Goal: Information Seeking & Learning: Learn about a topic

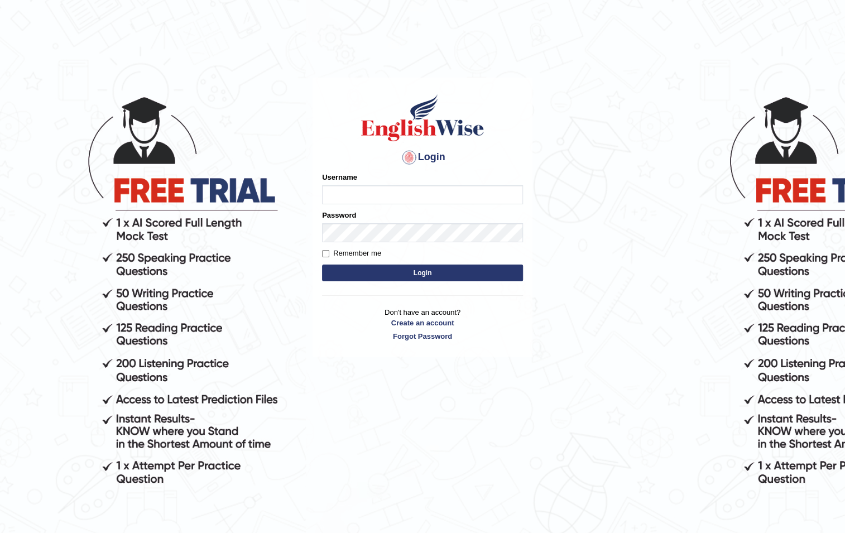
click at [387, 198] on input "Username" at bounding box center [422, 194] width 201 height 19
type input "0426659298"
click at [390, 278] on button "Login" at bounding box center [422, 273] width 201 height 17
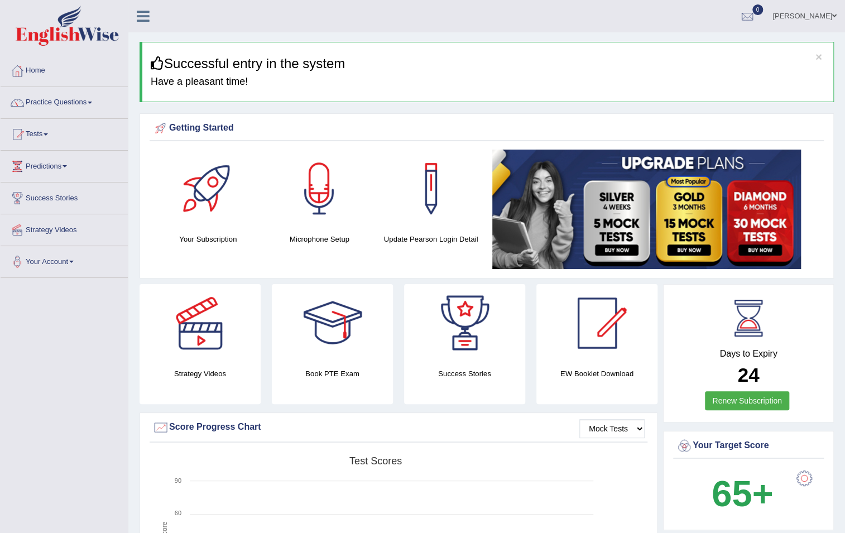
click at [47, 107] on link "Practice Questions" at bounding box center [64, 101] width 127 height 28
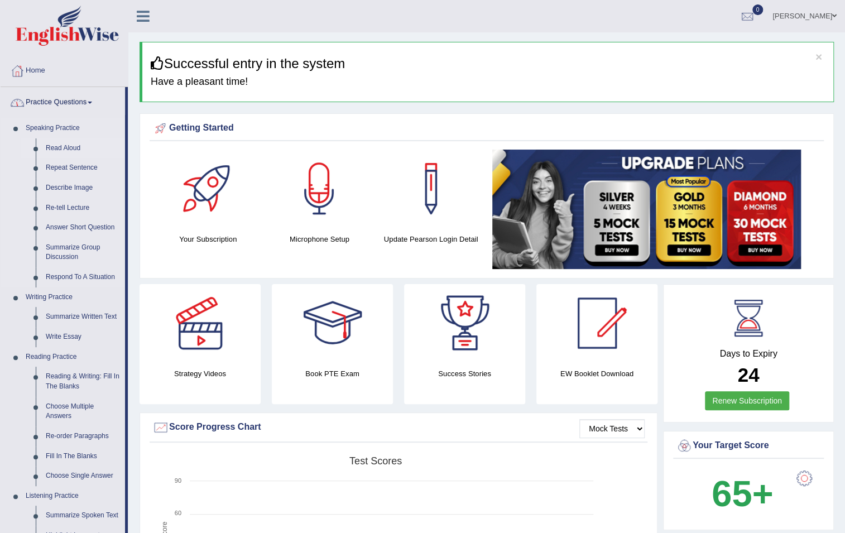
click at [65, 145] on link "Read Aloud" at bounding box center [83, 148] width 84 height 20
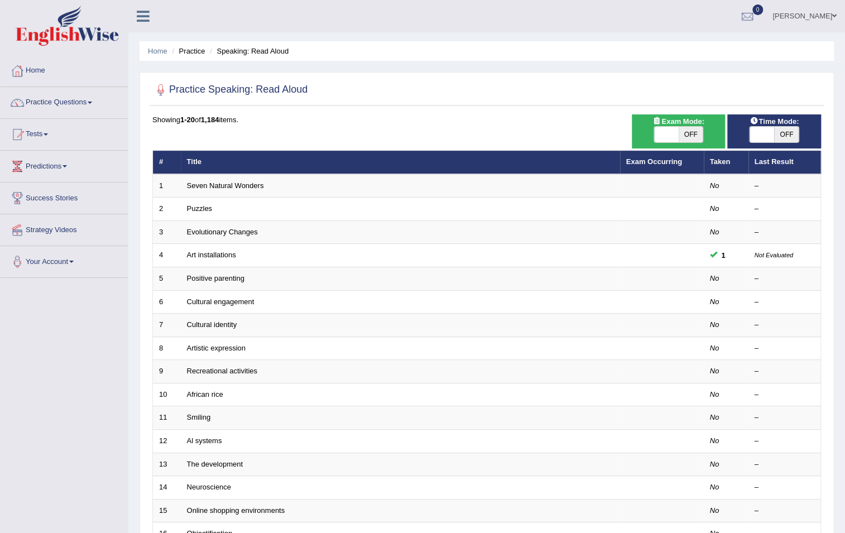
click at [219, 184] on link "Seven Natural Wonders" at bounding box center [225, 185] width 77 height 8
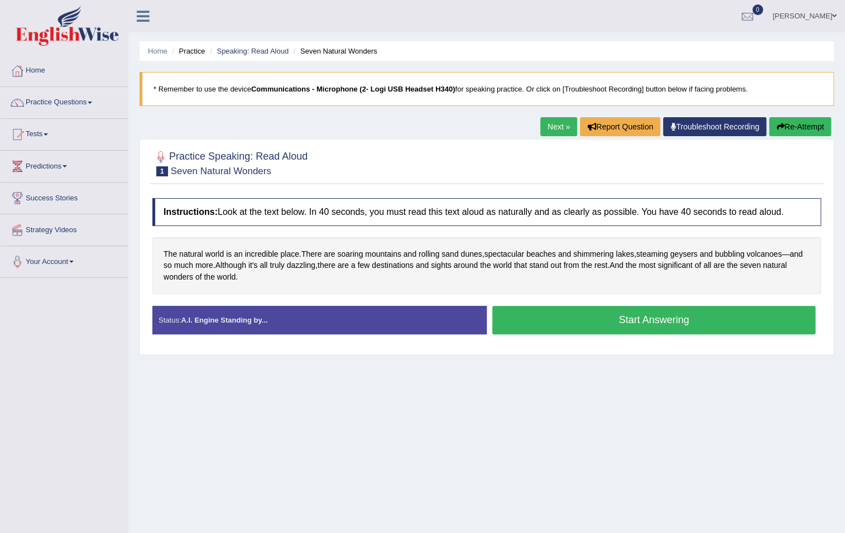
click at [584, 316] on button "Start Answering" at bounding box center [653, 320] width 323 height 28
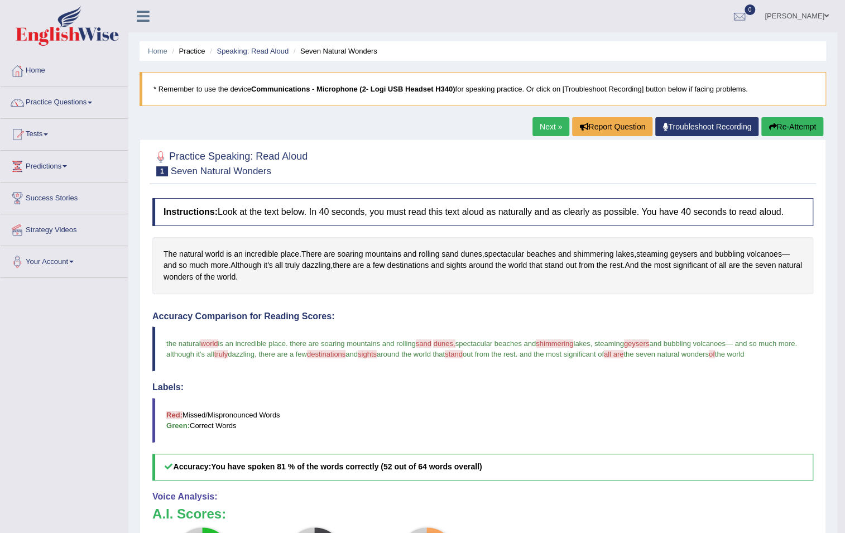
scroll to position [101, 0]
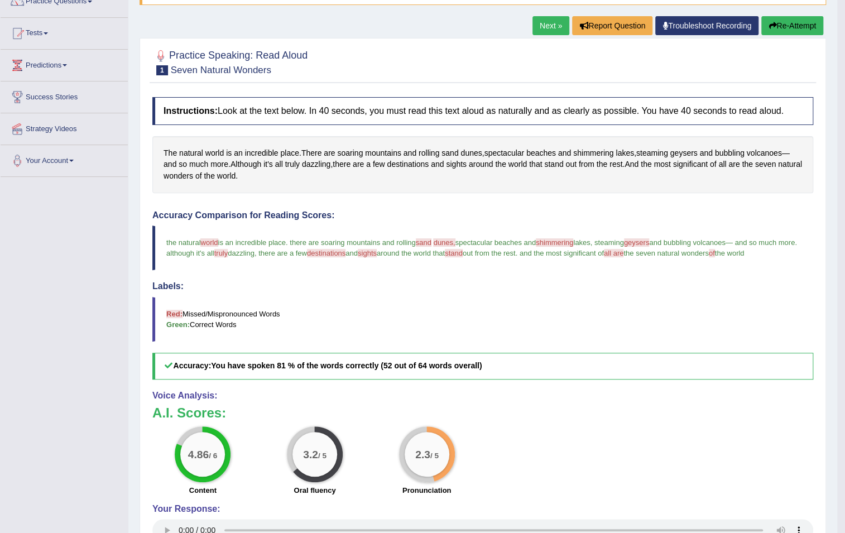
click at [801, 27] on button "Re-Attempt" at bounding box center [792, 25] width 62 height 19
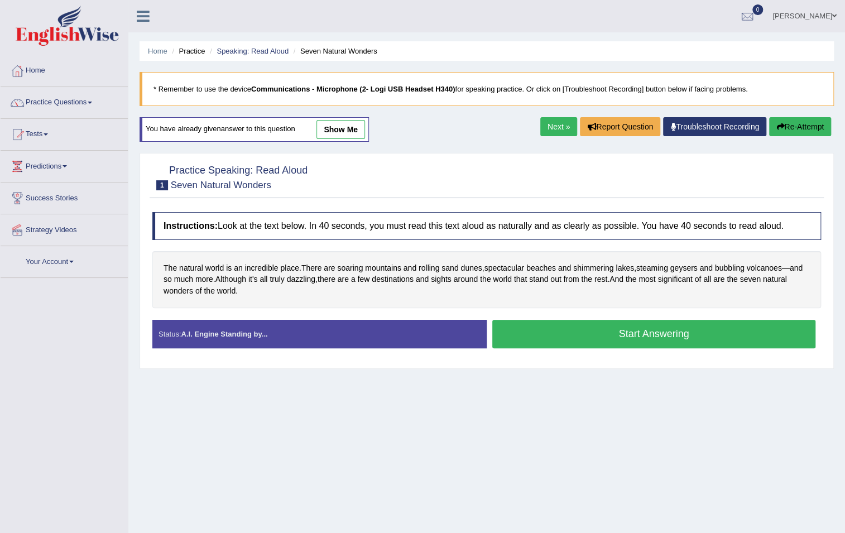
click at [618, 329] on button "Start Answering" at bounding box center [653, 334] width 323 height 28
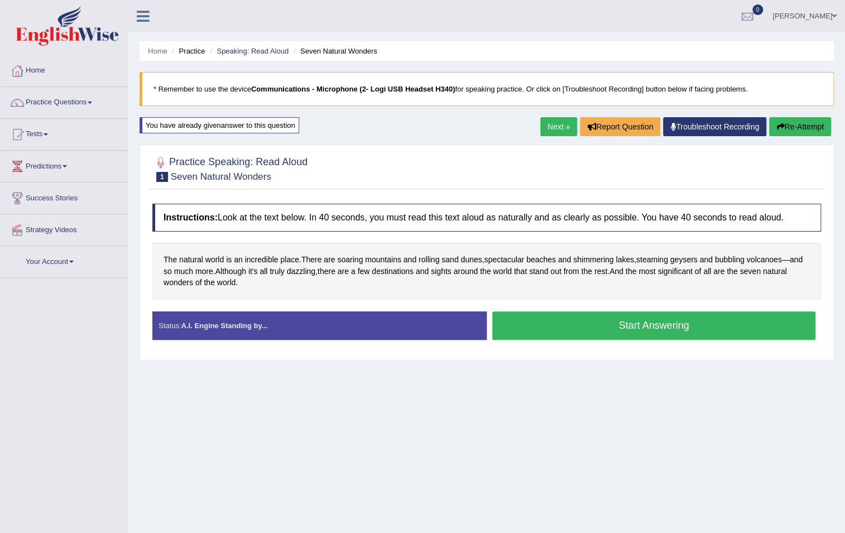
scroll to position [53, 0]
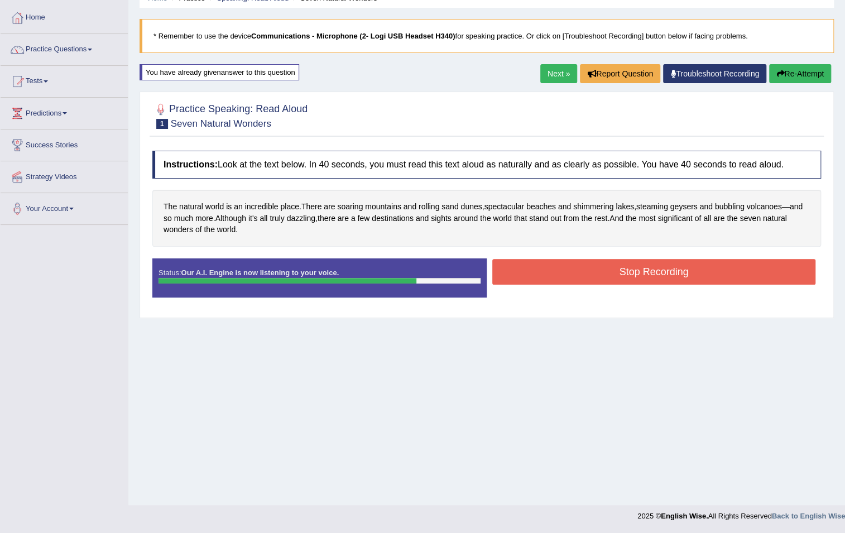
click at [598, 268] on button "Stop Recording" at bounding box center [653, 272] width 323 height 26
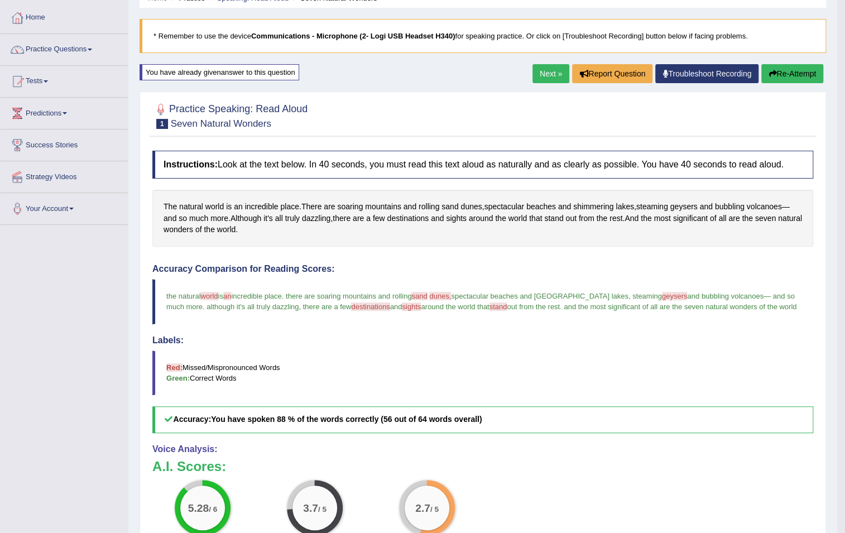
click at [532, 75] on link "Next »" at bounding box center [550, 73] width 37 height 19
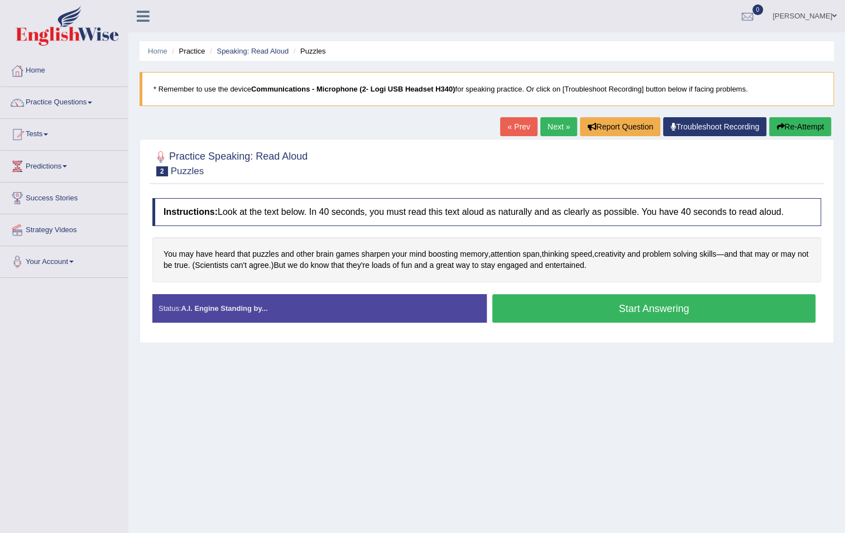
click at [569, 313] on button "Start Answering" at bounding box center [653, 308] width 323 height 28
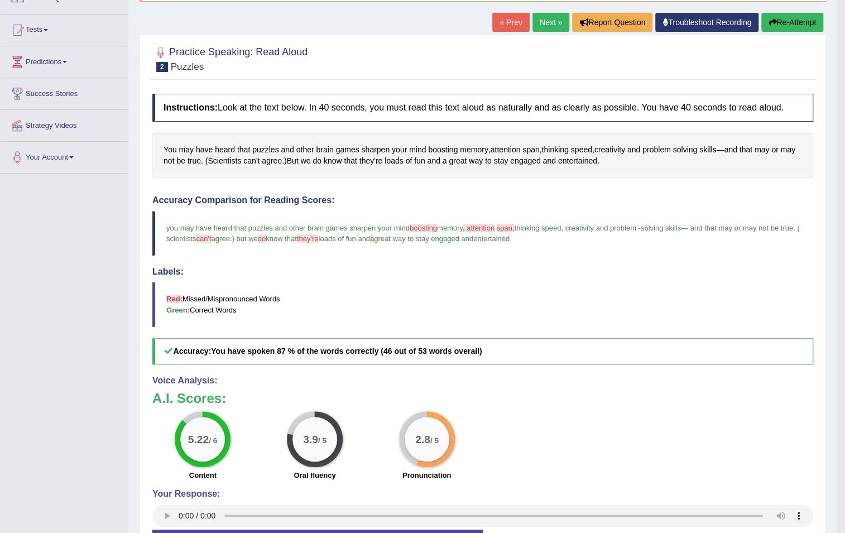
scroll to position [95, 0]
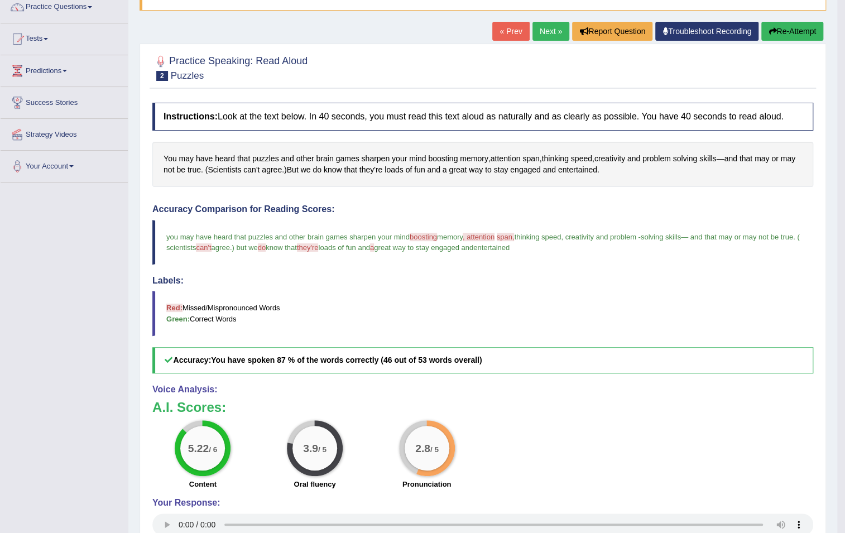
click at [533, 31] on link "Next »" at bounding box center [550, 31] width 37 height 19
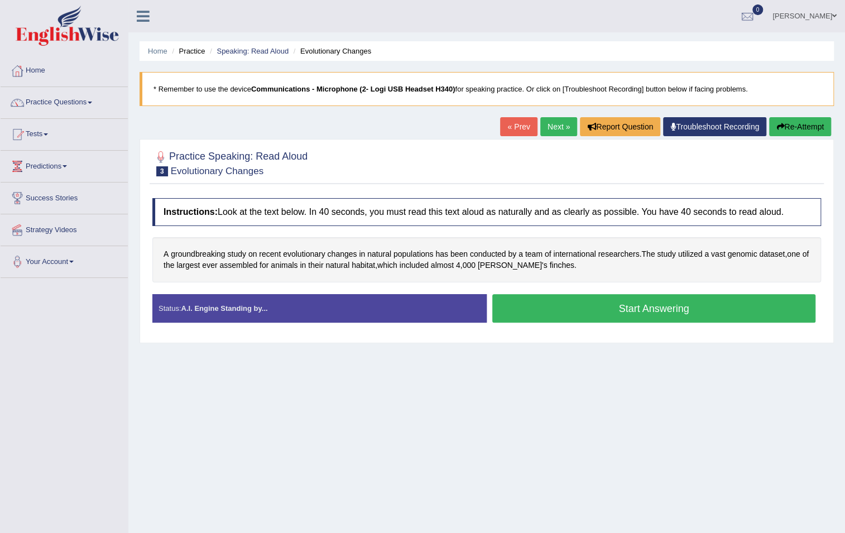
click at [556, 321] on button "Start Answering" at bounding box center [653, 308] width 323 height 28
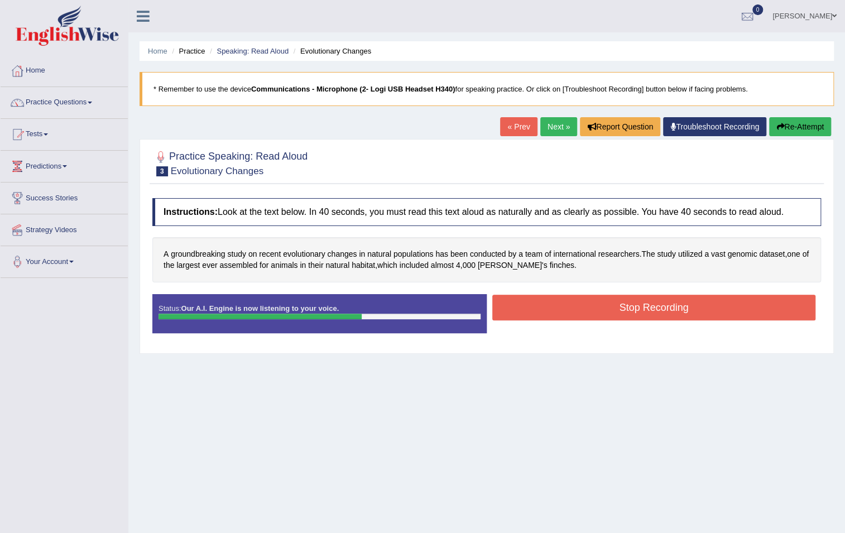
click at [592, 310] on button "Stop Recording" at bounding box center [653, 308] width 323 height 26
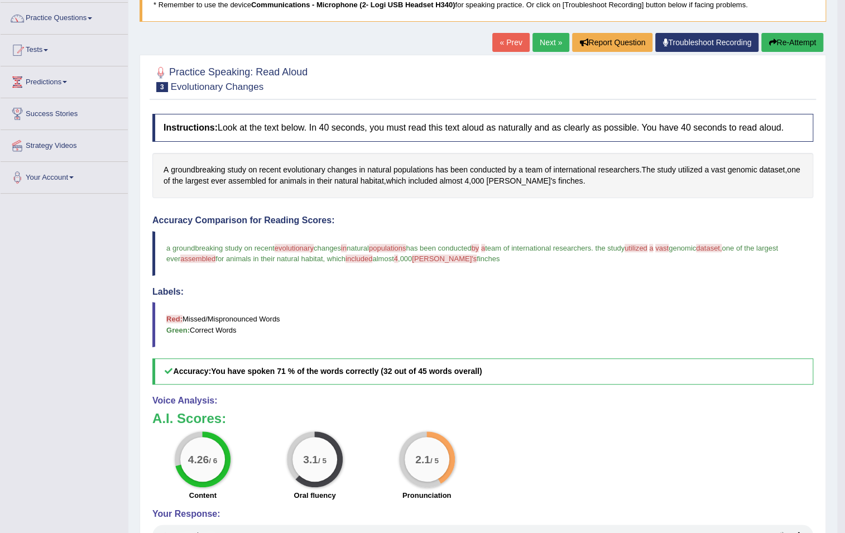
scroll to position [101, 0]
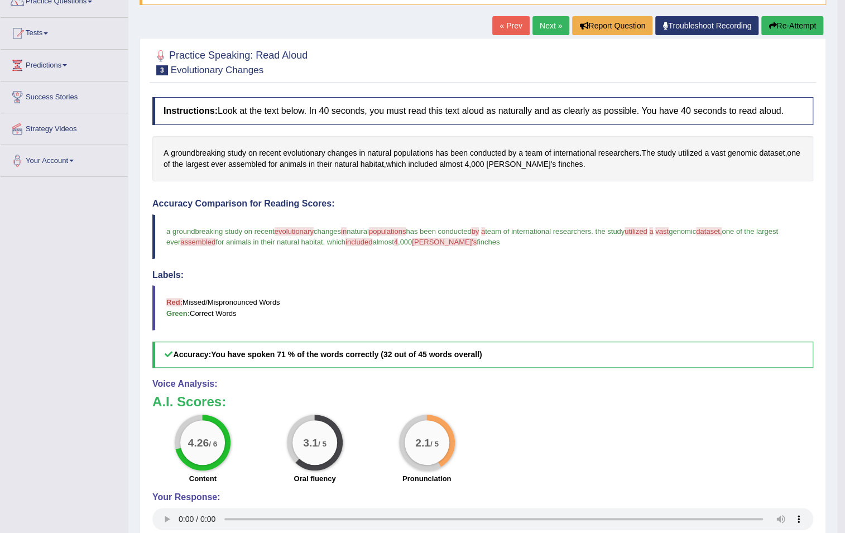
click at [784, 24] on button "Re-Attempt" at bounding box center [792, 25] width 62 height 19
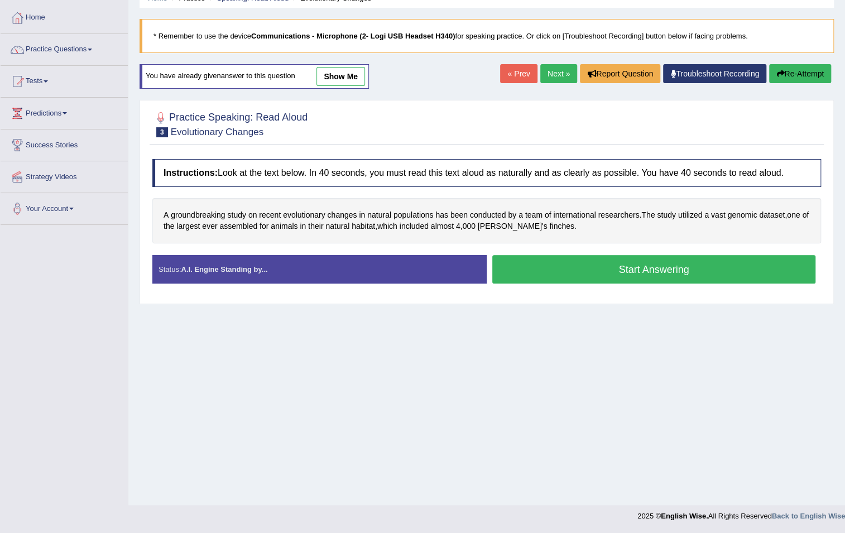
click at [587, 261] on button "Start Answering" at bounding box center [653, 269] width 323 height 28
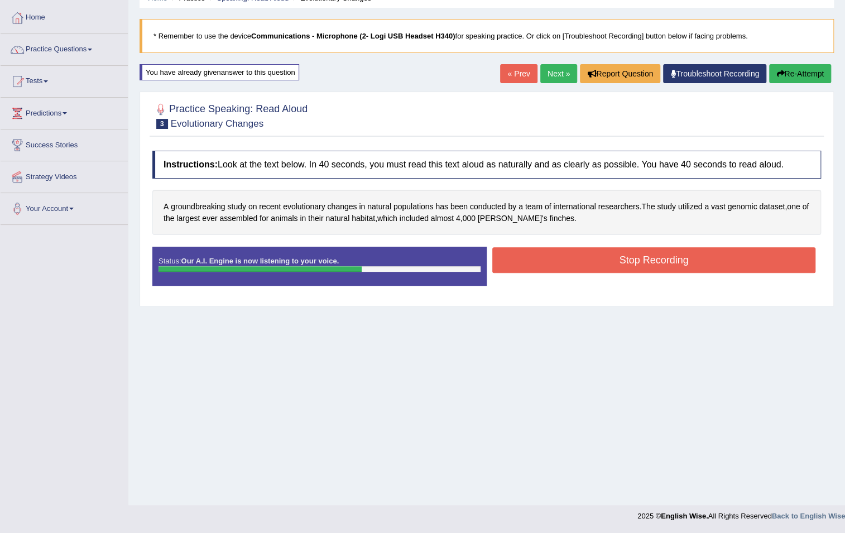
click at [587, 261] on button "Stop Recording" at bounding box center [653, 260] width 323 height 26
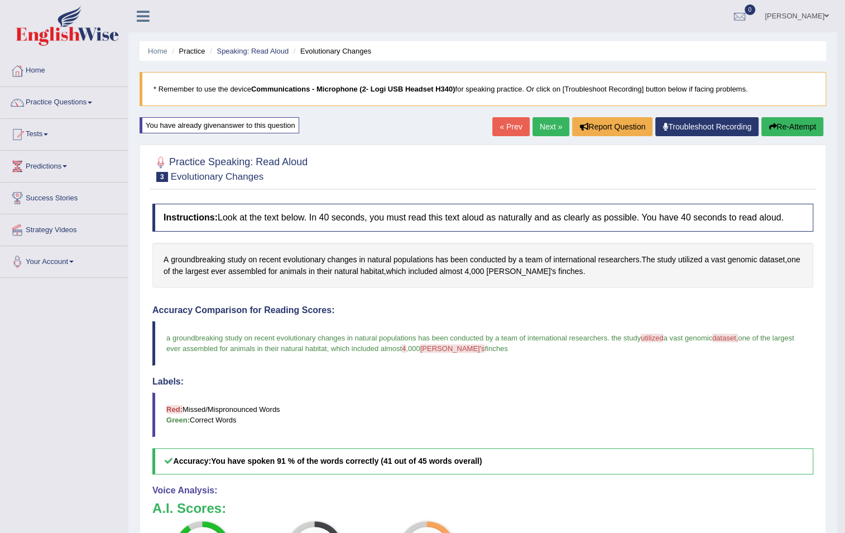
click at [539, 124] on link "Next »" at bounding box center [550, 126] width 37 height 19
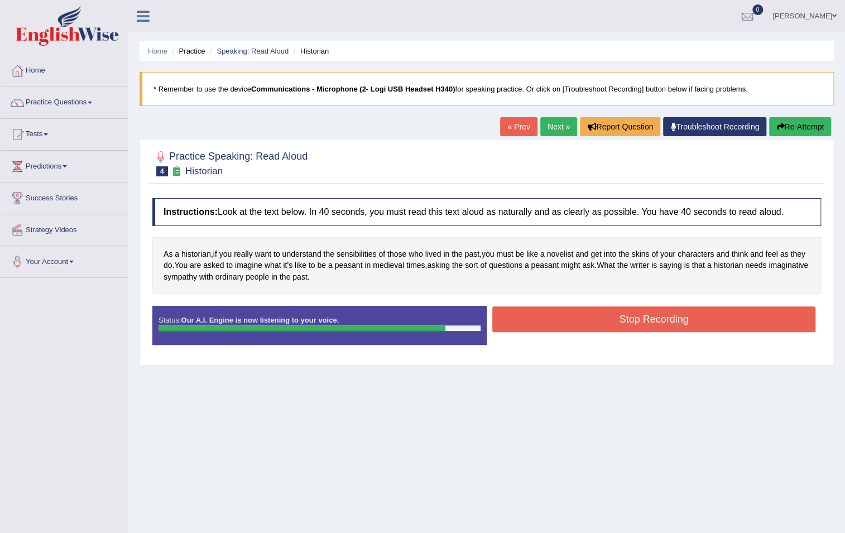
click at [618, 316] on button "Stop Recording" at bounding box center [653, 319] width 323 height 26
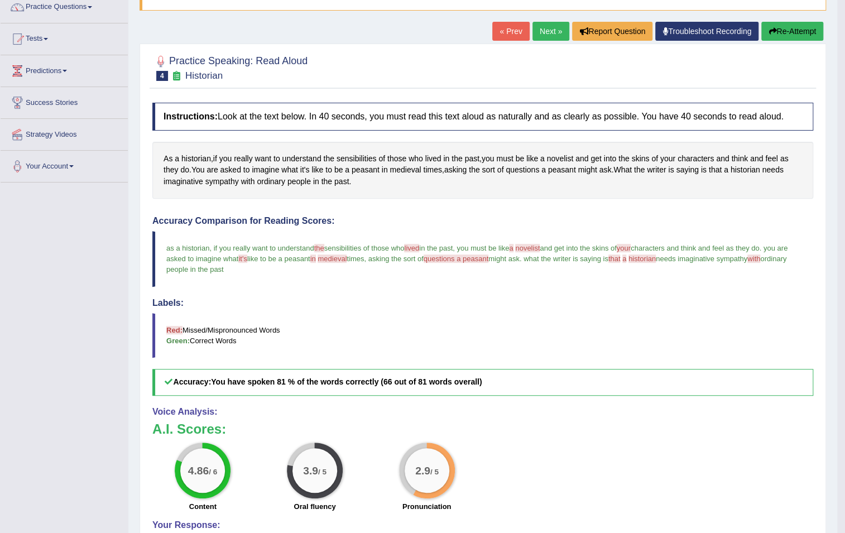
scroll to position [101, 0]
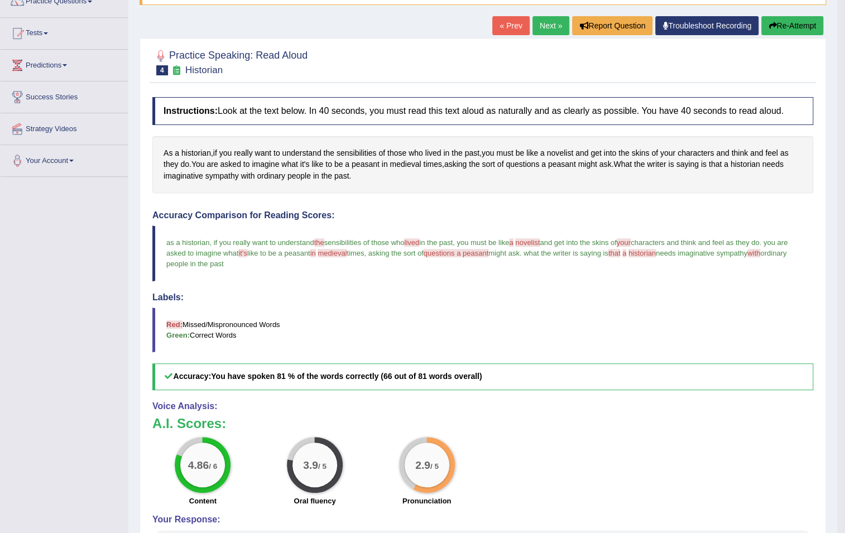
click at [789, 27] on button "Re-Attempt" at bounding box center [792, 25] width 62 height 19
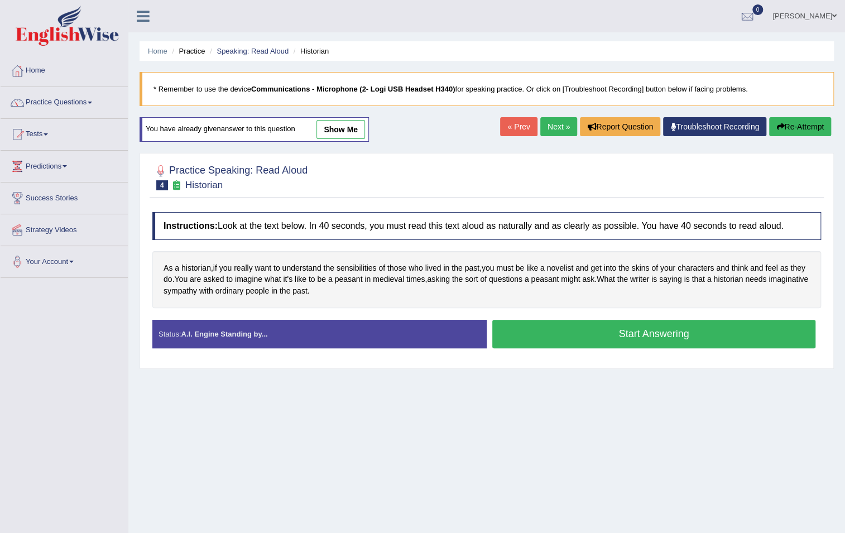
scroll to position [53, 0]
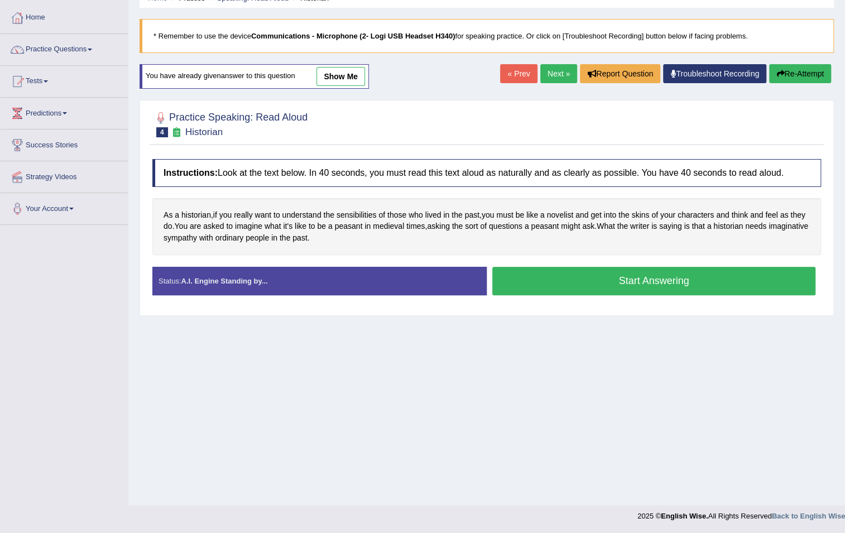
click at [626, 284] on button "Start Answering" at bounding box center [653, 281] width 323 height 28
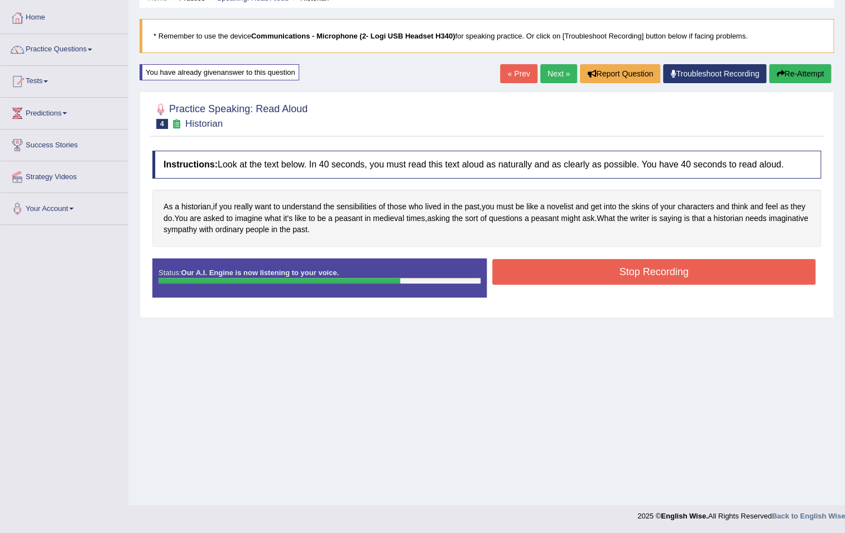
click at [619, 272] on button "Stop Recording" at bounding box center [653, 272] width 323 height 26
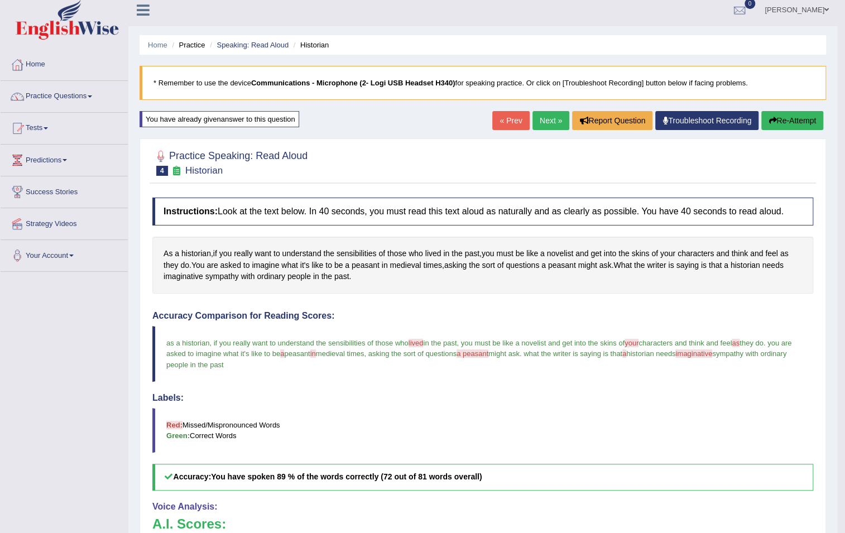
scroll to position [2, 0]
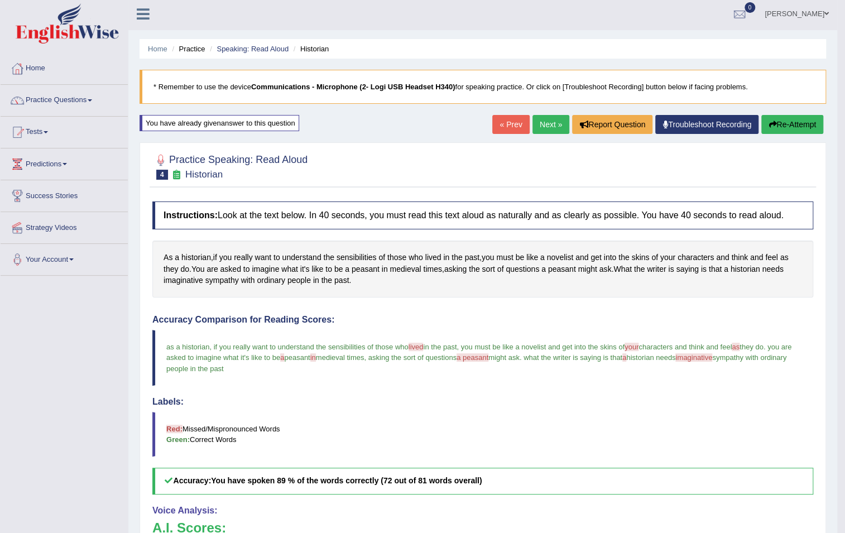
click at [534, 123] on link "Next »" at bounding box center [550, 124] width 37 height 19
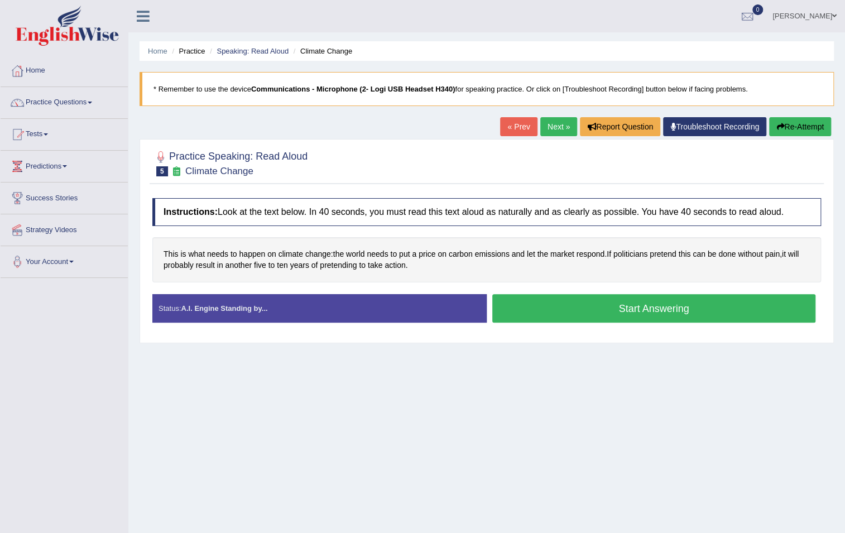
click at [592, 306] on button "Start Answering" at bounding box center [653, 308] width 323 height 28
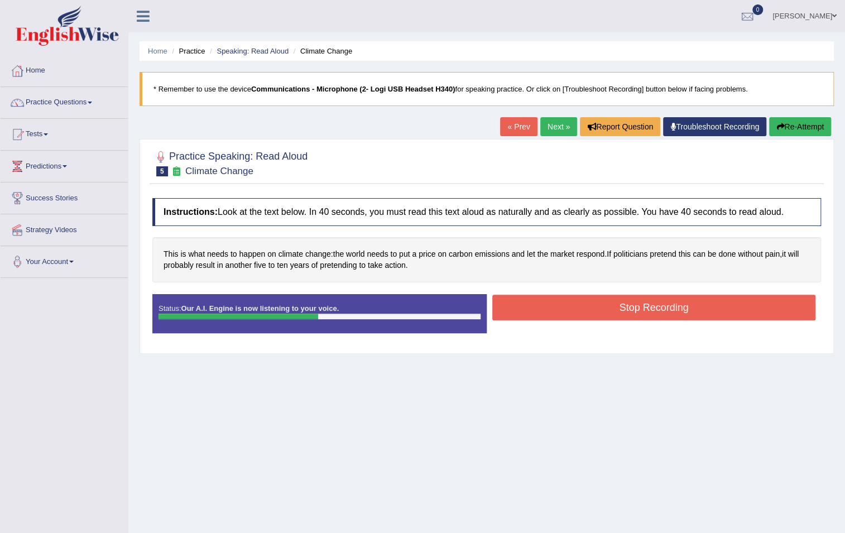
click at [592, 306] on button "Stop Recording" at bounding box center [653, 308] width 323 height 26
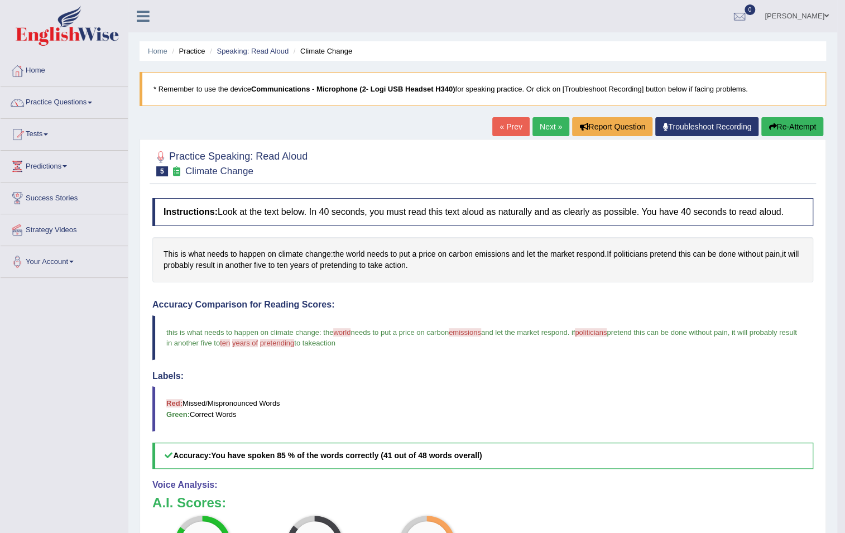
click at [805, 130] on button "Re-Attempt" at bounding box center [792, 126] width 62 height 19
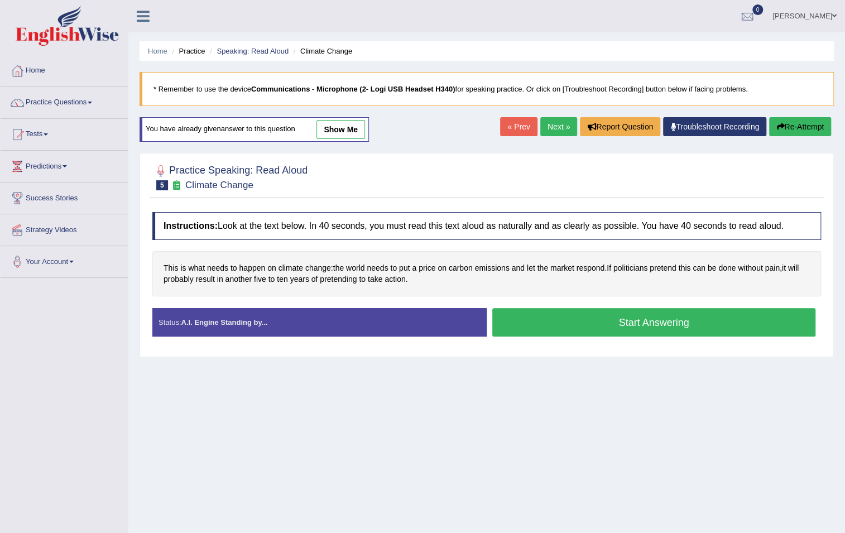
click at [686, 326] on button "Start Answering" at bounding box center [653, 322] width 323 height 28
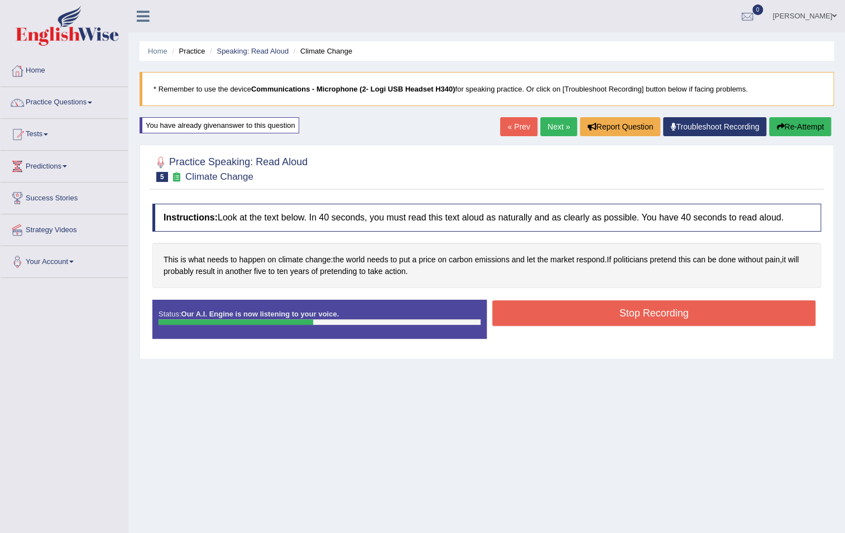
click at [683, 311] on button "Stop Recording" at bounding box center [653, 313] width 323 height 26
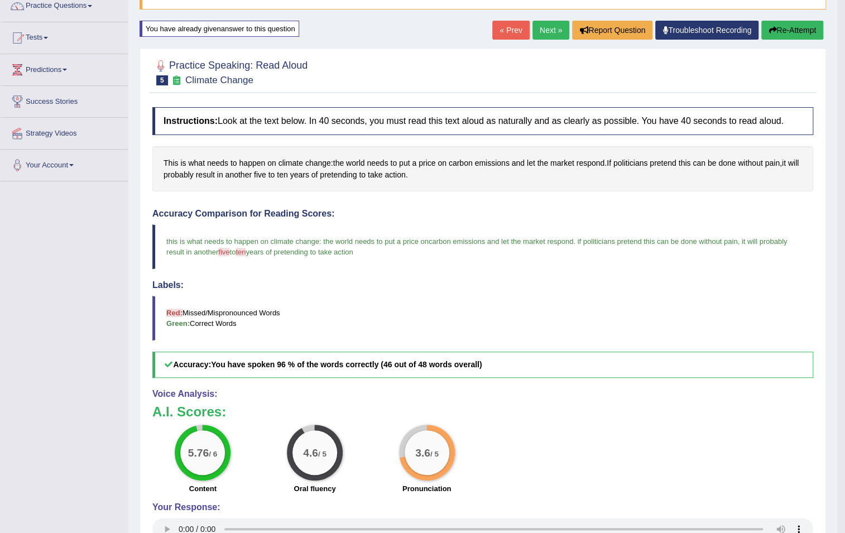
scroll to position [101, 0]
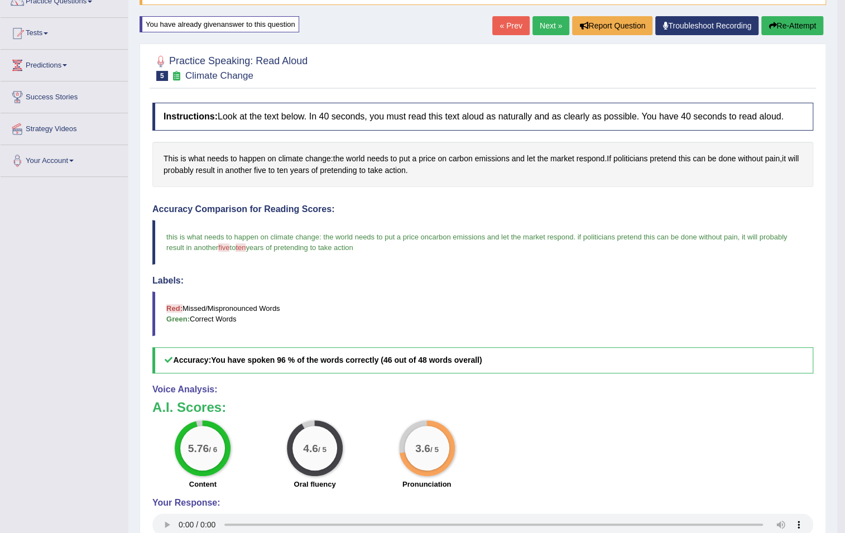
click at [539, 31] on link "Next »" at bounding box center [550, 25] width 37 height 19
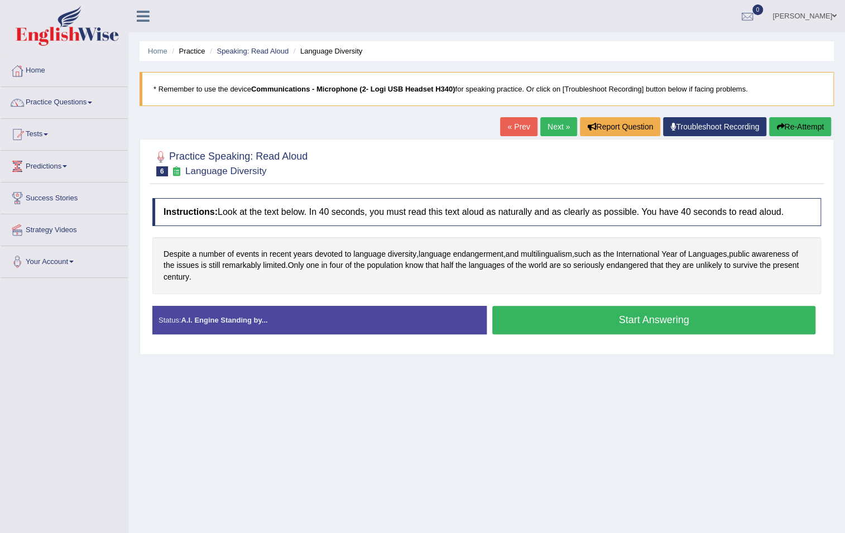
click at [619, 318] on button "Start Answering" at bounding box center [653, 320] width 323 height 28
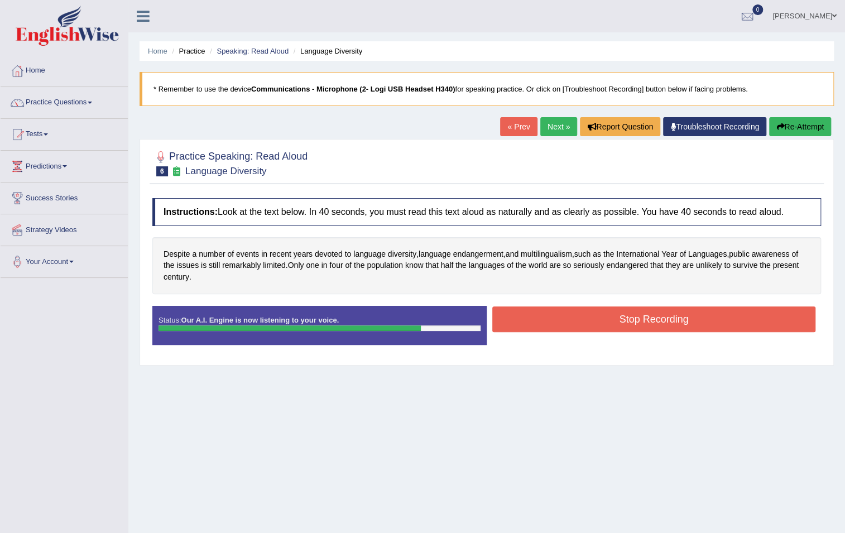
click at [619, 318] on button "Stop Recording" at bounding box center [653, 319] width 323 height 26
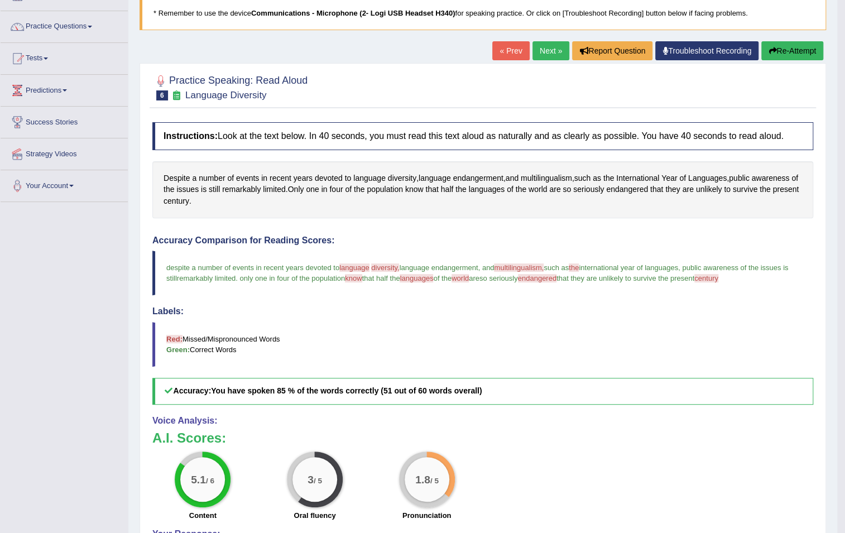
scroll to position [50, 0]
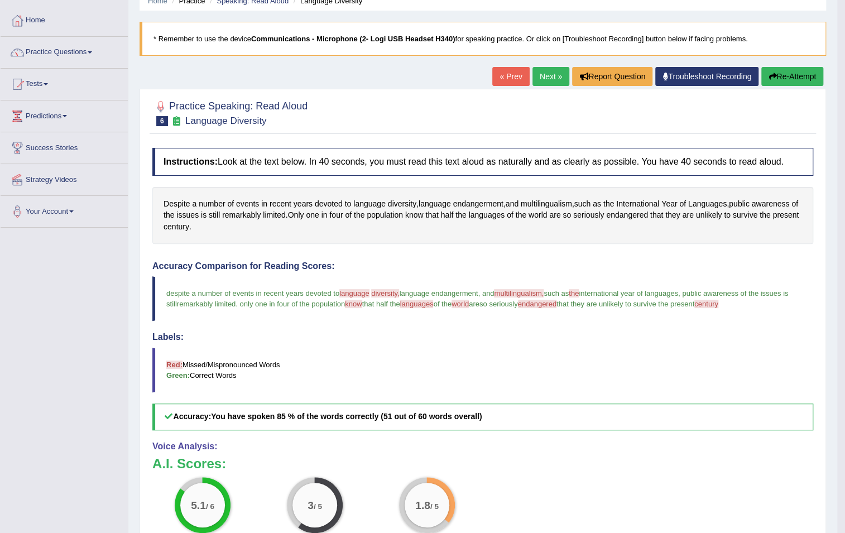
click at [793, 75] on button "Re-Attempt" at bounding box center [792, 76] width 62 height 19
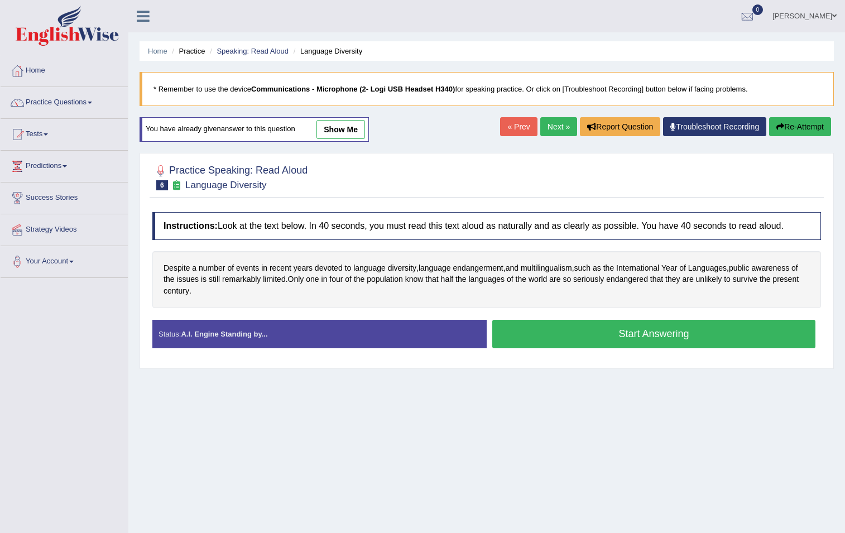
scroll to position [50, 0]
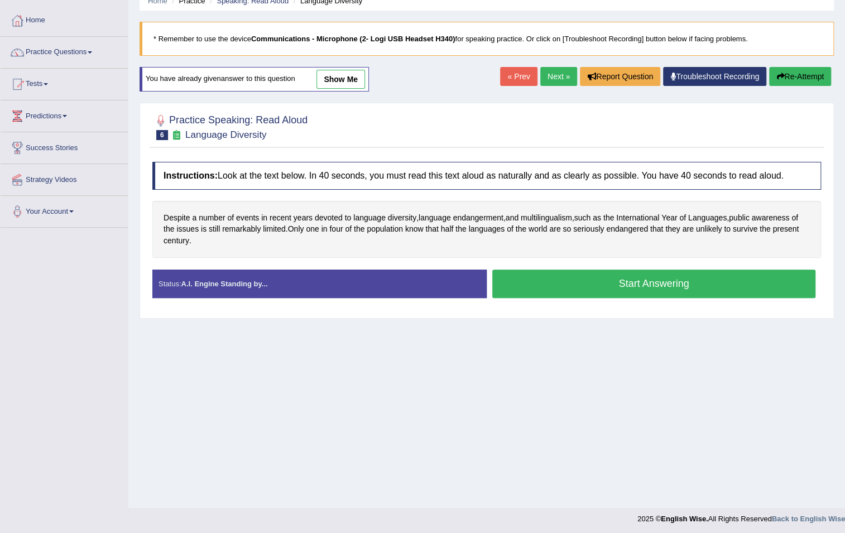
click at [516, 285] on button "Start Answering" at bounding box center [653, 284] width 323 height 28
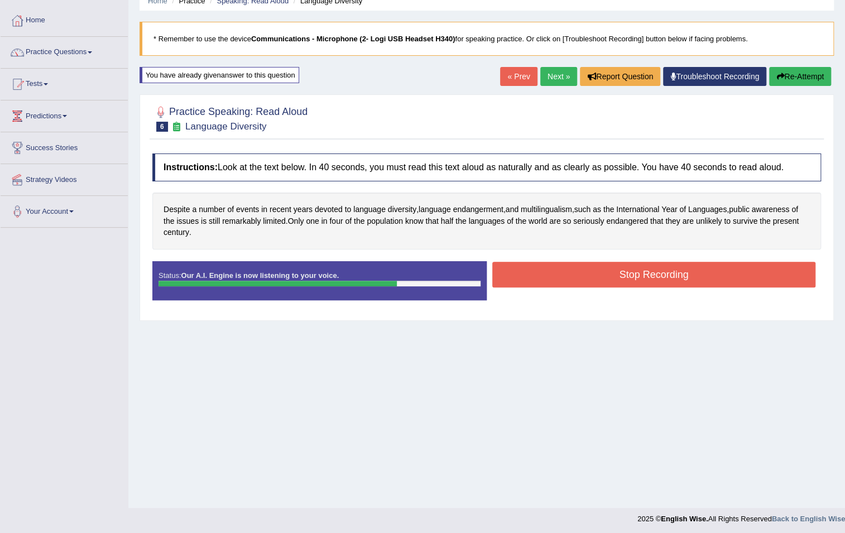
click at [575, 276] on button "Stop Recording" at bounding box center [653, 275] width 323 height 26
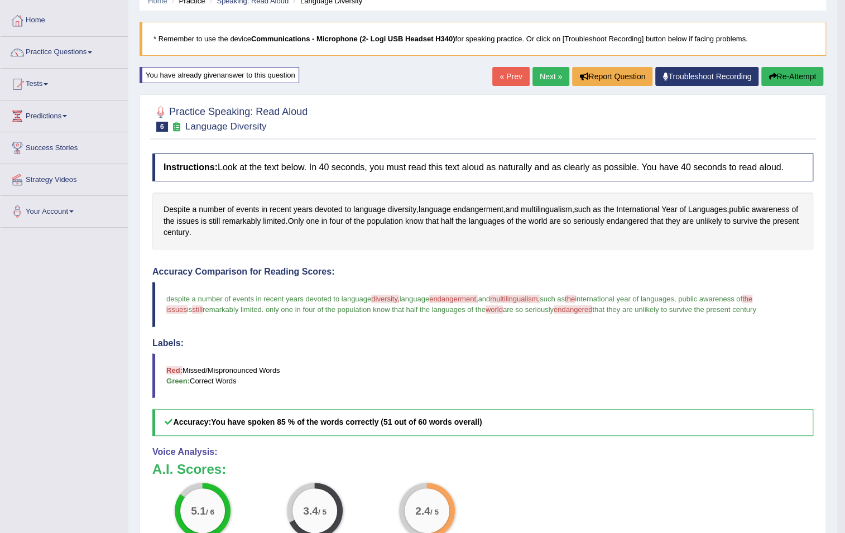
click at [804, 70] on button "Re-Attempt" at bounding box center [792, 76] width 62 height 19
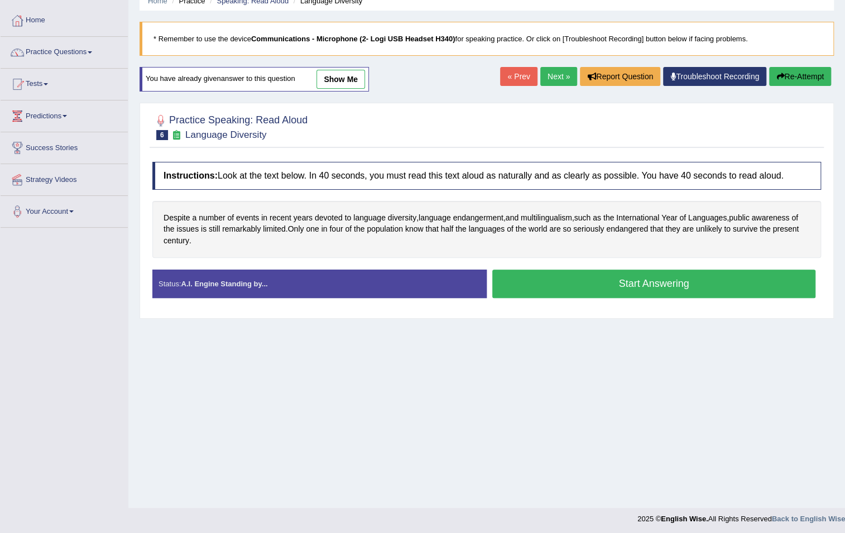
click at [594, 275] on button "Start Answering" at bounding box center [653, 284] width 323 height 28
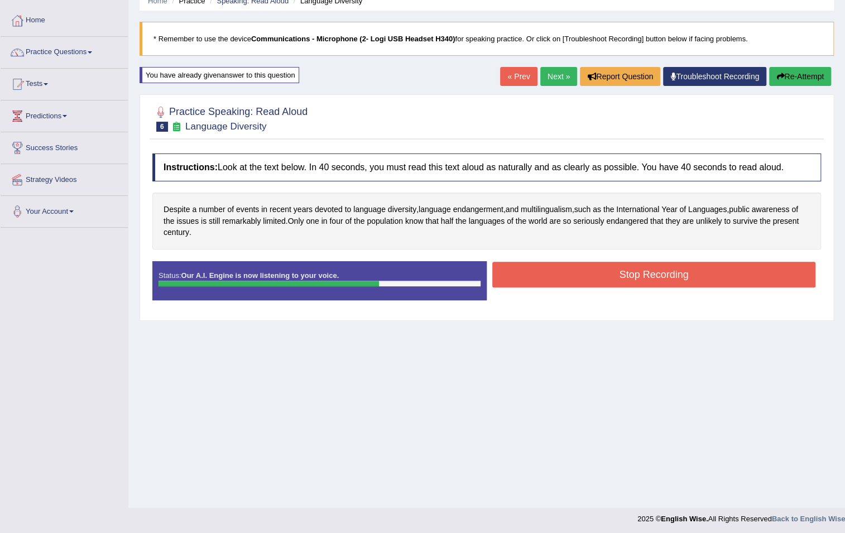
click at [594, 275] on button "Stop Recording" at bounding box center [653, 275] width 323 height 26
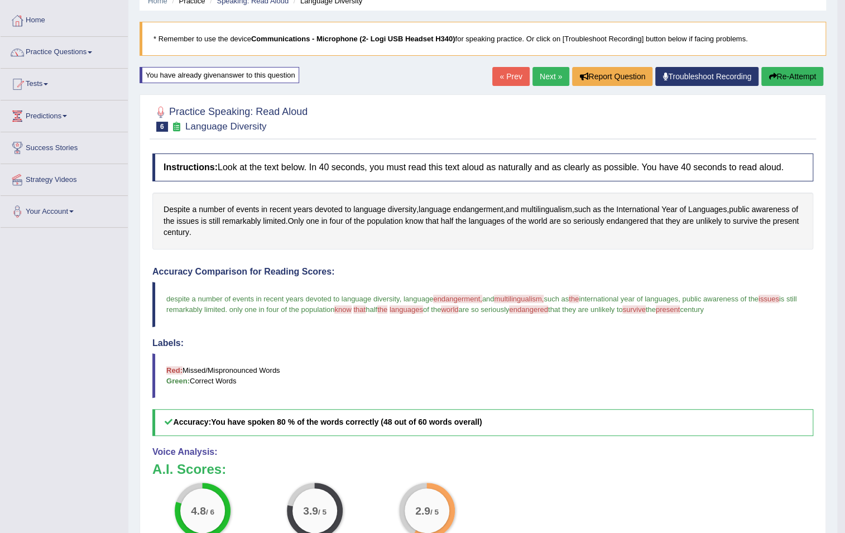
click at [541, 73] on link "Next »" at bounding box center [550, 76] width 37 height 19
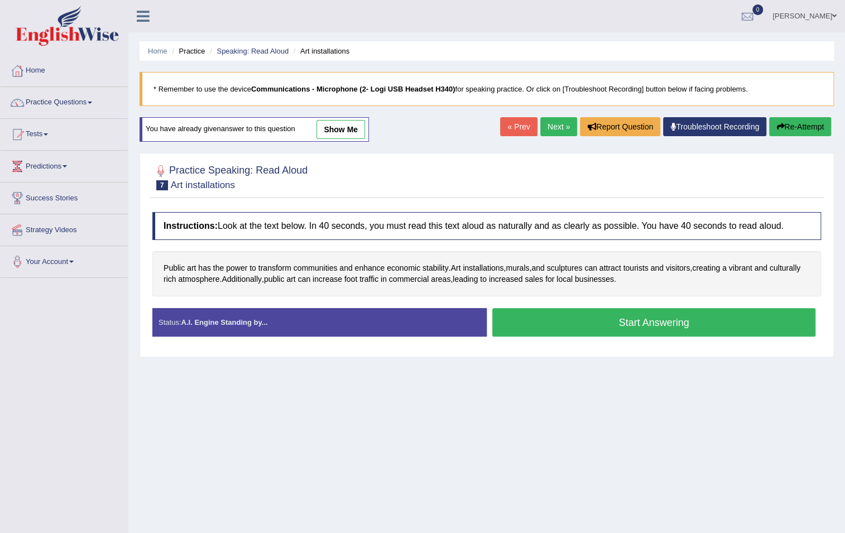
click at [587, 323] on button "Start Answering" at bounding box center [653, 322] width 323 height 28
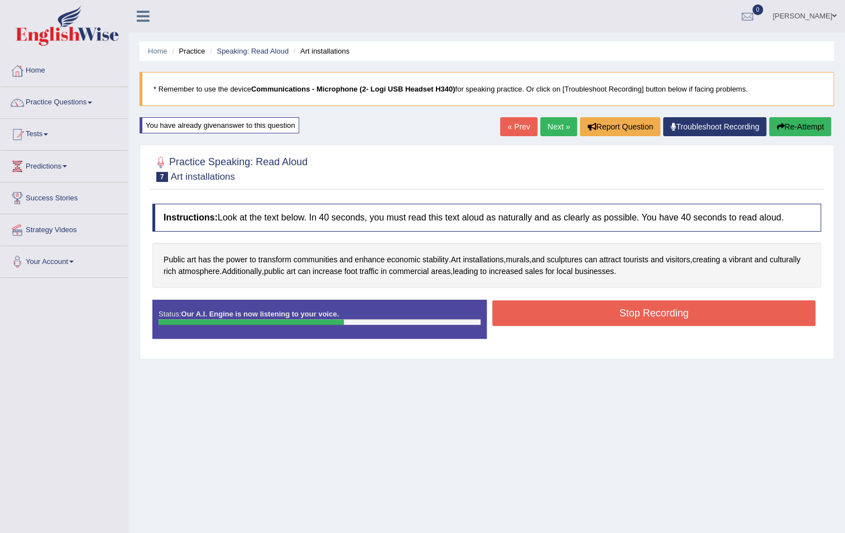
click at [607, 309] on button "Stop Recording" at bounding box center [653, 313] width 323 height 26
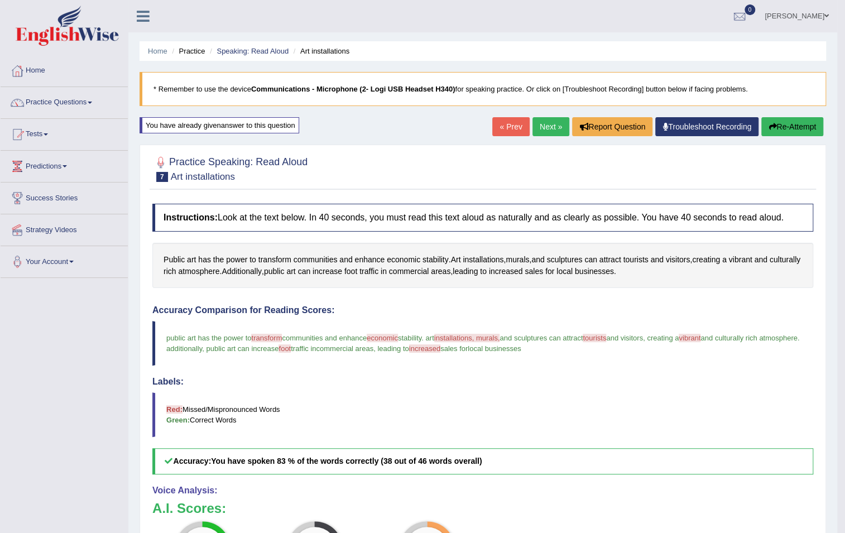
click at [535, 126] on link "Next »" at bounding box center [550, 126] width 37 height 19
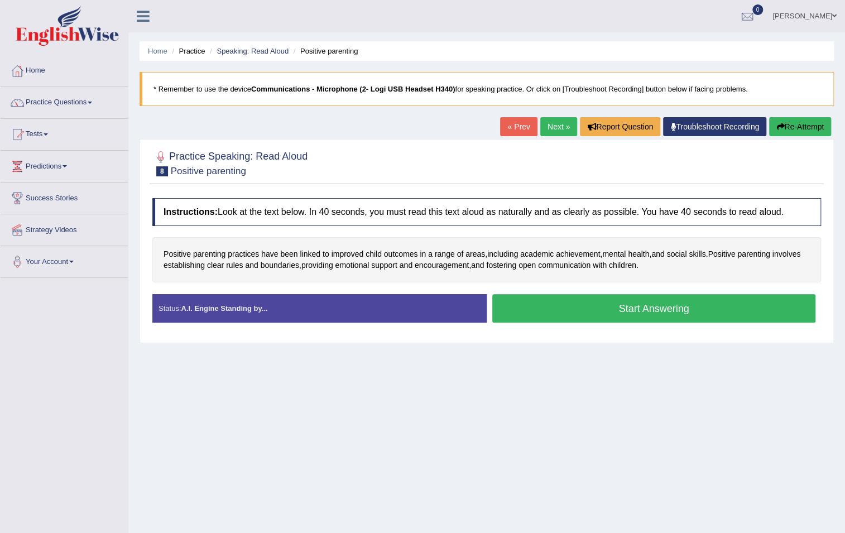
click at [606, 307] on button "Start Answering" at bounding box center [653, 308] width 323 height 28
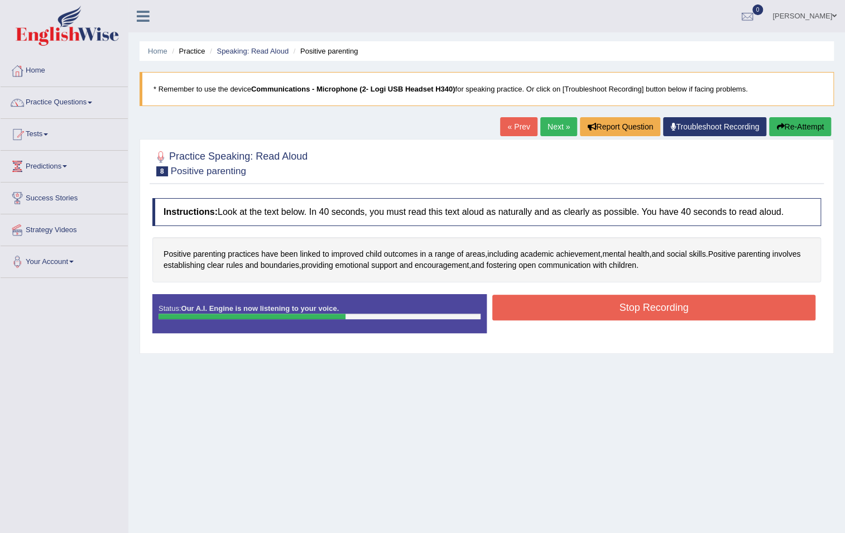
click at [606, 307] on button "Stop Recording" at bounding box center [653, 308] width 323 height 26
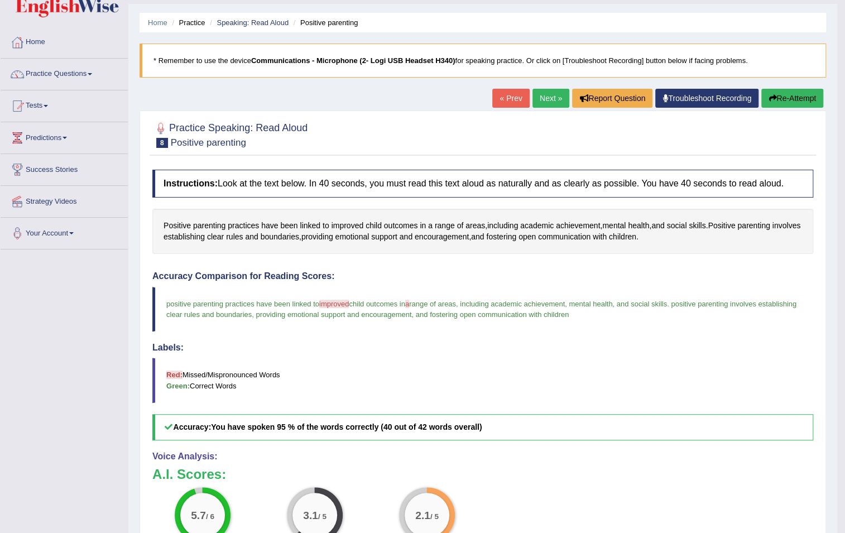
scroll to position [50, 0]
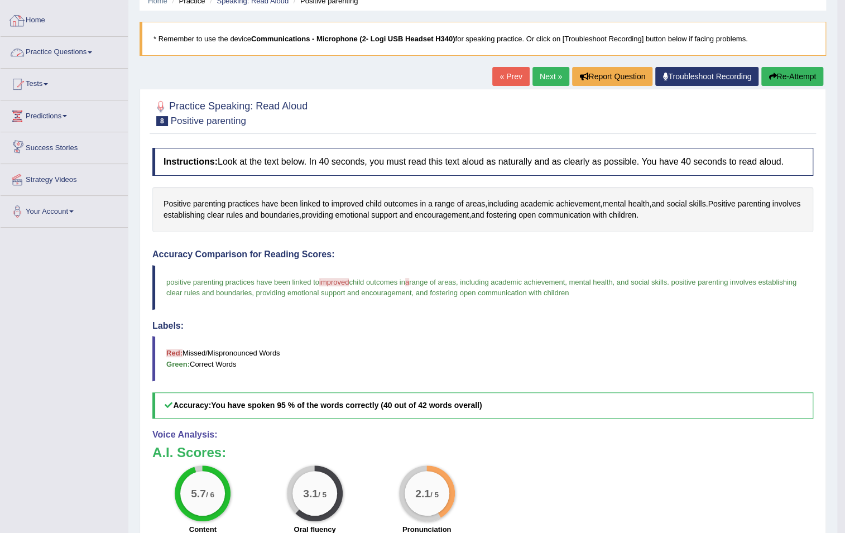
click at [67, 50] on link "Practice Questions" at bounding box center [64, 51] width 127 height 28
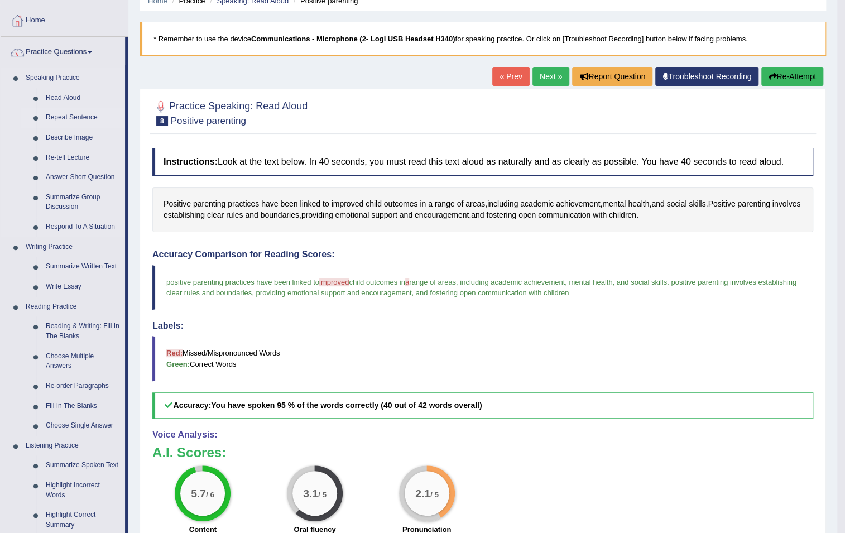
click at [80, 117] on link "Repeat Sentence" at bounding box center [83, 118] width 84 height 20
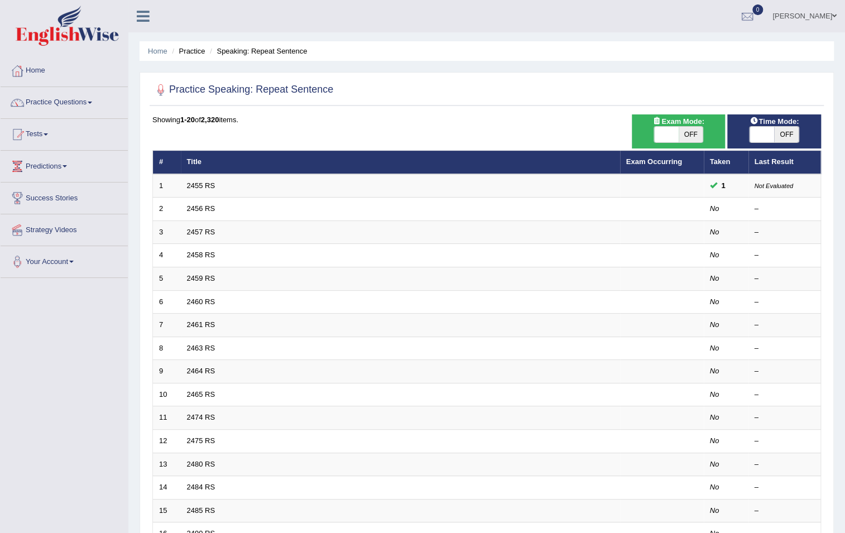
click at [685, 134] on span "OFF" at bounding box center [691, 135] width 25 height 16
checkbox input "true"
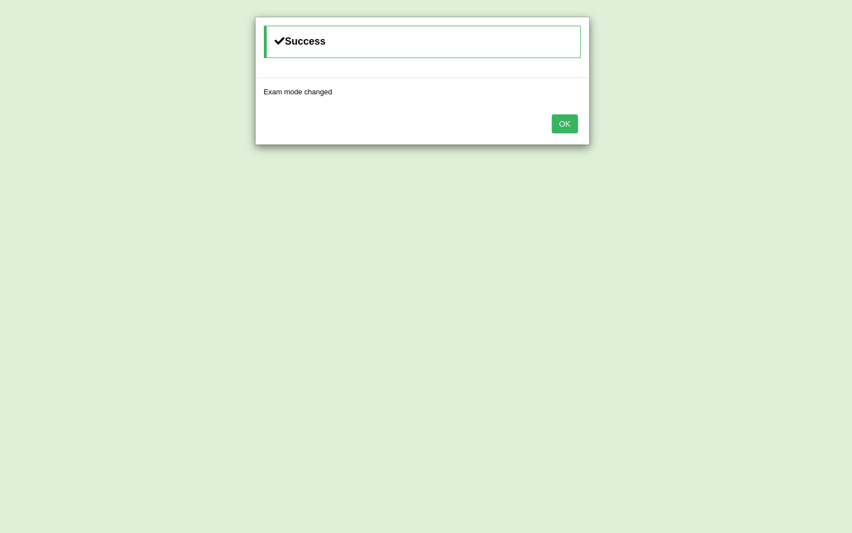
click at [575, 122] on button "OK" at bounding box center [565, 123] width 26 height 19
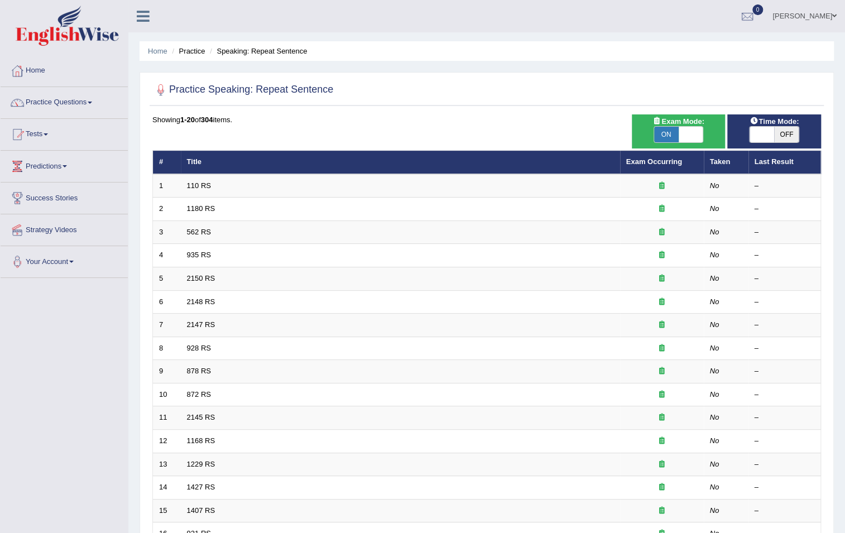
click at [783, 140] on span "OFF" at bounding box center [786, 135] width 25 height 16
checkbox input "true"
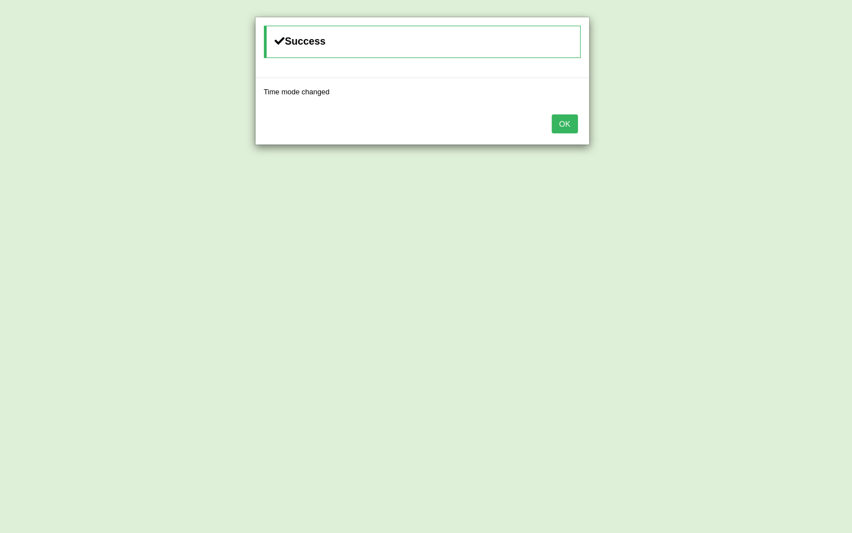
click at [564, 122] on button "OK" at bounding box center [565, 123] width 26 height 19
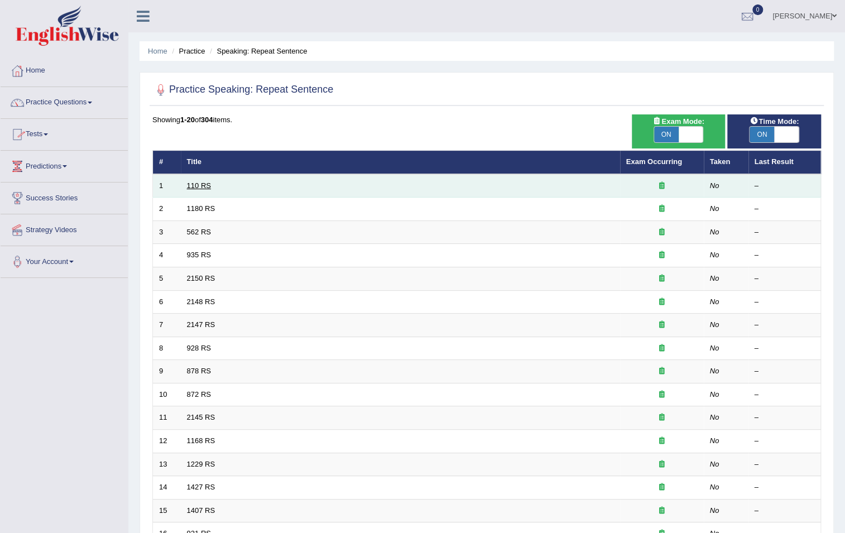
click at [194, 184] on link "110 RS" at bounding box center [199, 185] width 24 height 8
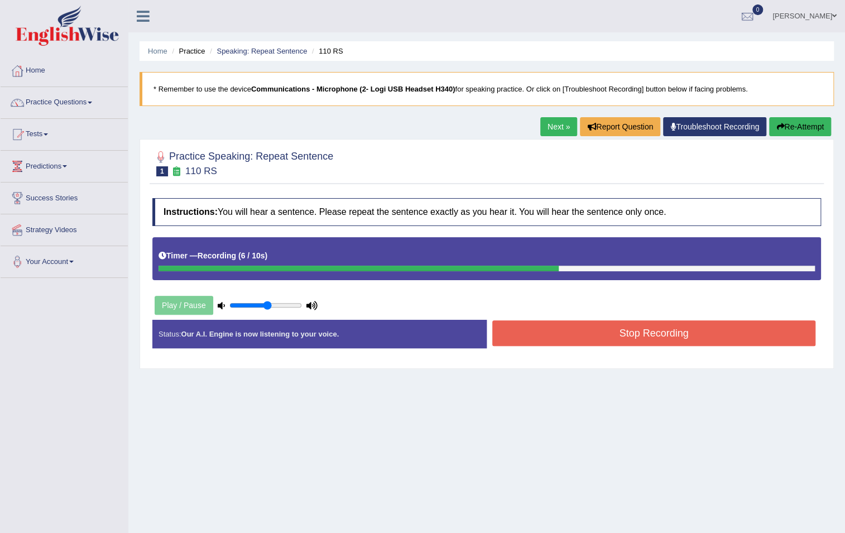
click at [617, 332] on button "Stop Recording" at bounding box center [653, 333] width 323 height 26
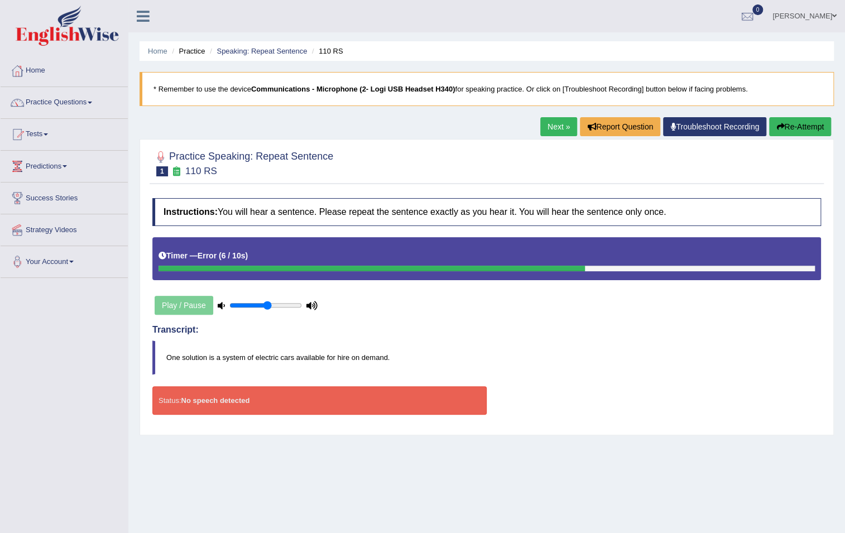
click at [796, 127] on button "Re-Attempt" at bounding box center [800, 126] width 62 height 19
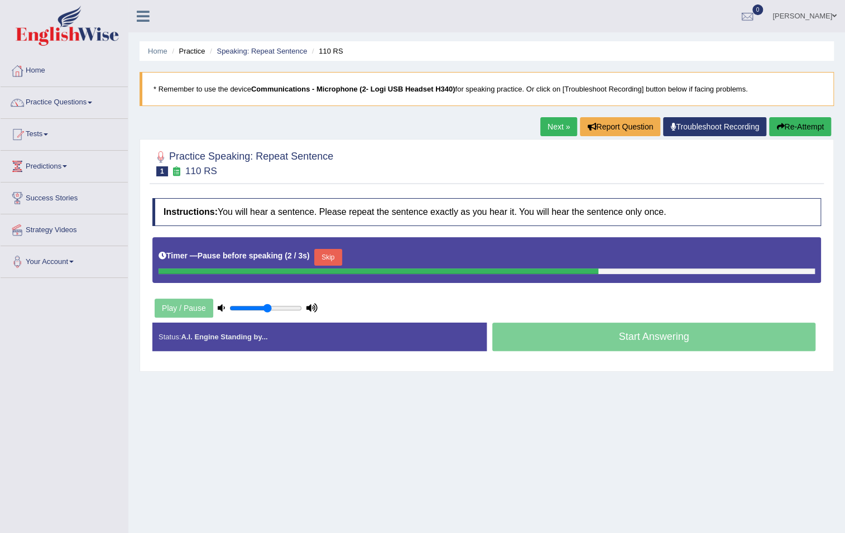
click at [330, 254] on button "Skip" at bounding box center [328, 257] width 28 height 17
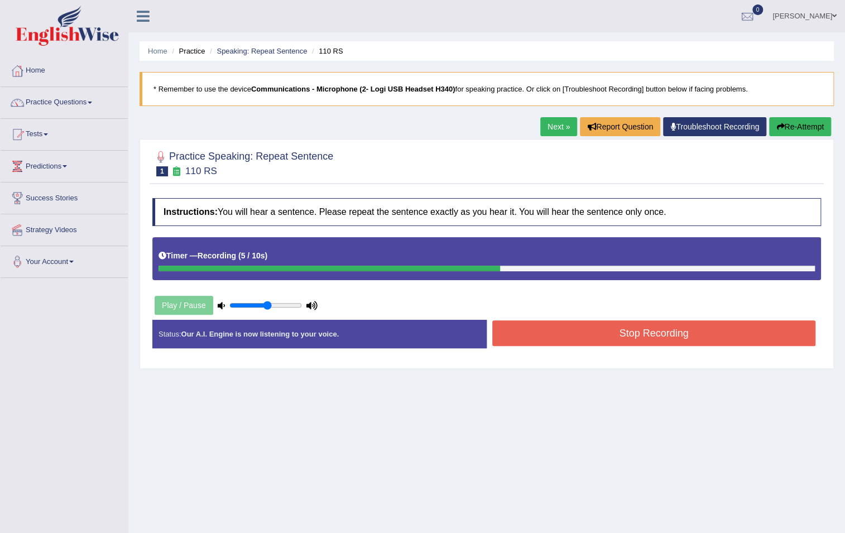
click at [175, 302] on div "Play / Pause" at bounding box center [235, 305] width 167 height 28
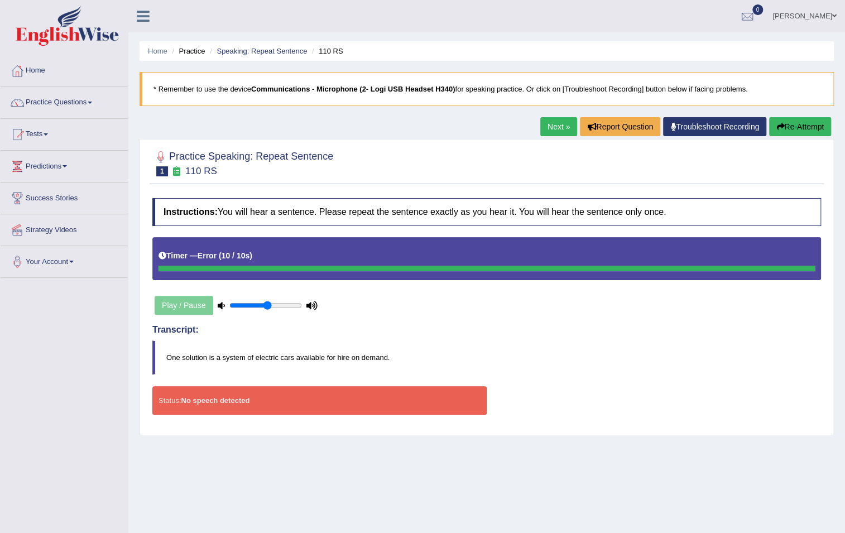
click at [182, 401] on strong "No speech detected" at bounding box center [215, 400] width 69 height 8
click at [167, 308] on div "Play / Pause" at bounding box center [235, 305] width 167 height 28
click at [544, 131] on link "Next »" at bounding box center [558, 126] width 37 height 19
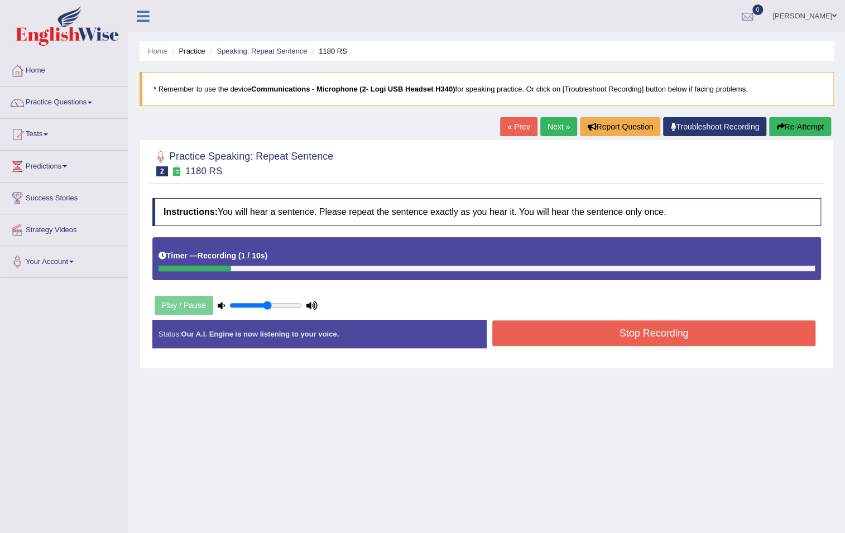
click at [646, 335] on button "Stop Recording" at bounding box center [653, 333] width 323 height 26
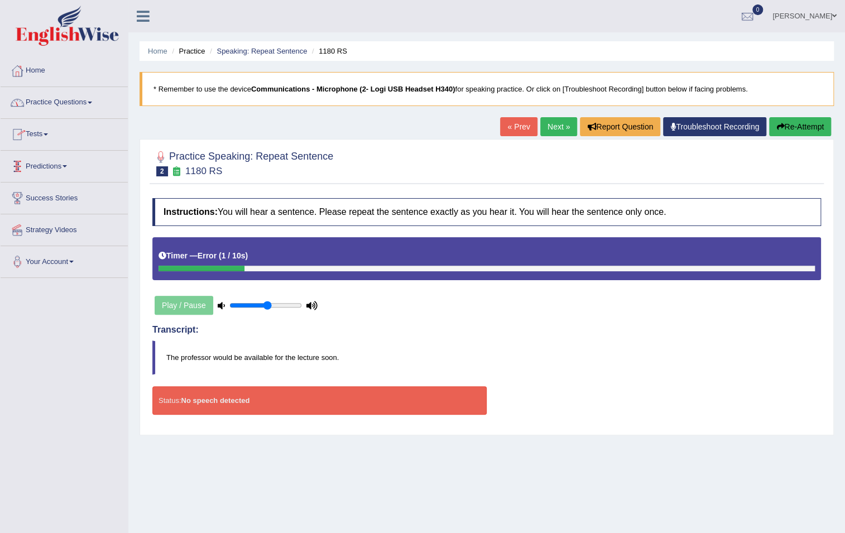
click at [54, 102] on link "Practice Questions" at bounding box center [64, 101] width 127 height 28
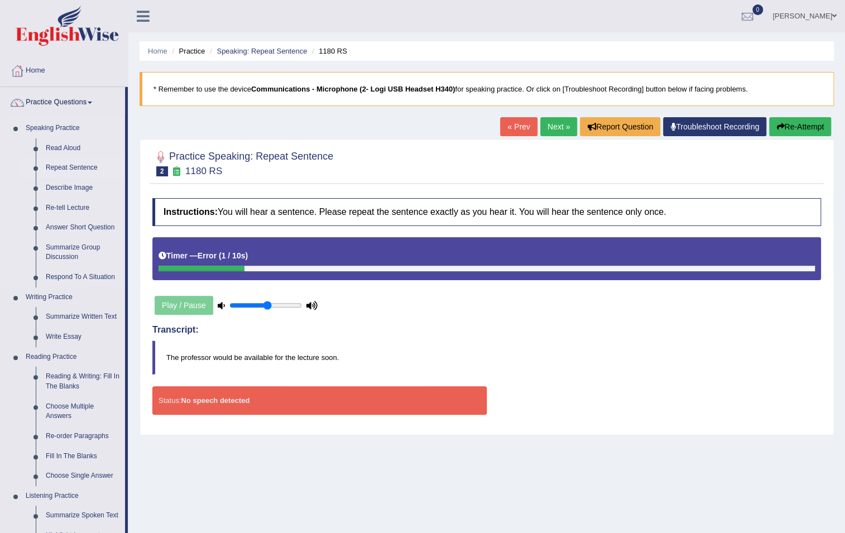
click at [61, 169] on link "Repeat Sentence" at bounding box center [83, 168] width 84 height 20
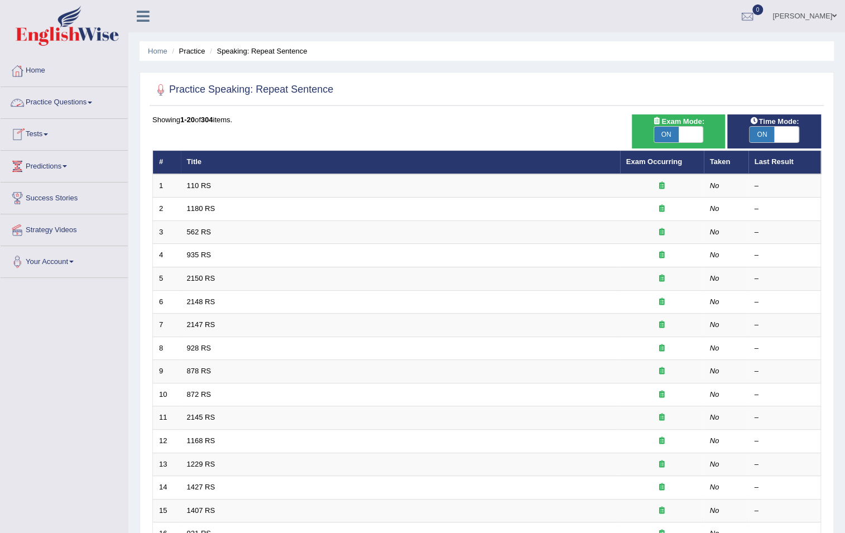
click at [66, 105] on link "Practice Questions" at bounding box center [64, 101] width 127 height 28
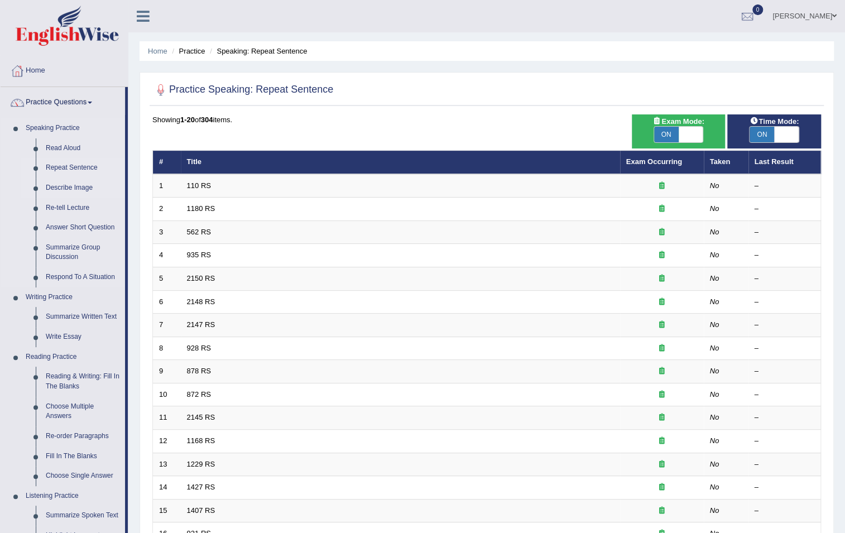
click at [74, 188] on link "Describe Image" at bounding box center [83, 188] width 84 height 20
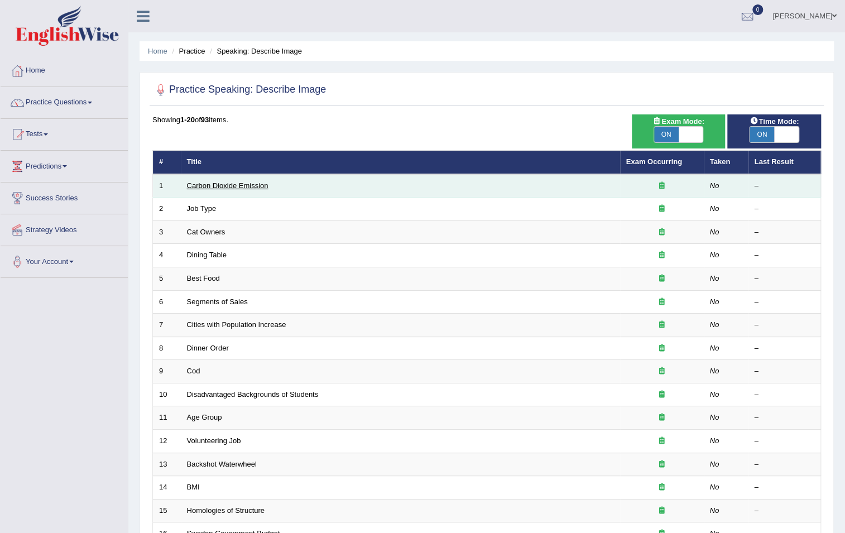
click at [256, 187] on link "Carbon Dioxide Emission" at bounding box center [227, 185] width 81 height 8
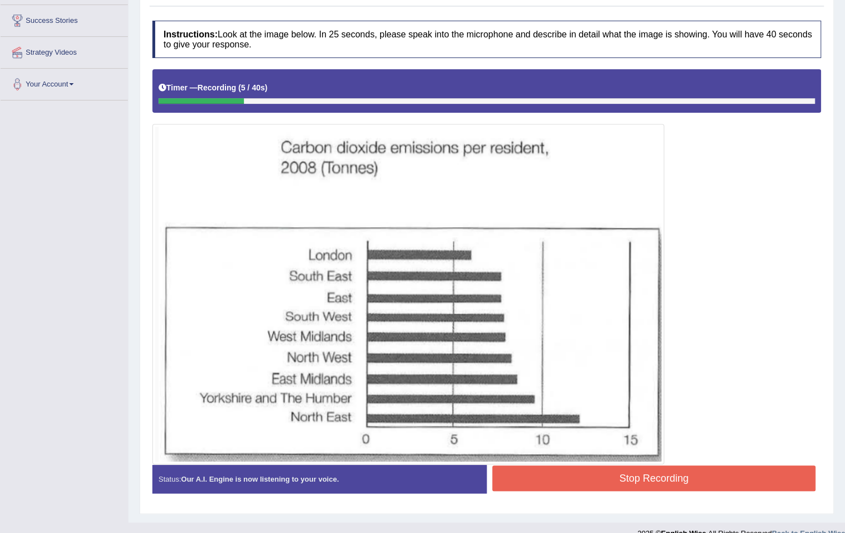
scroll to position [195, 0]
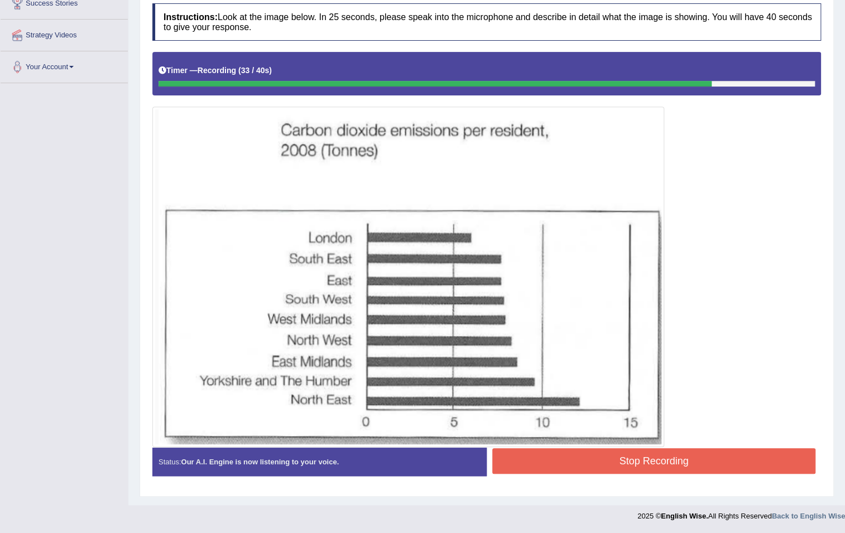
click at [674, 460] on button "Stop Recording" at bounding box center [653, 461] width 323 height 26
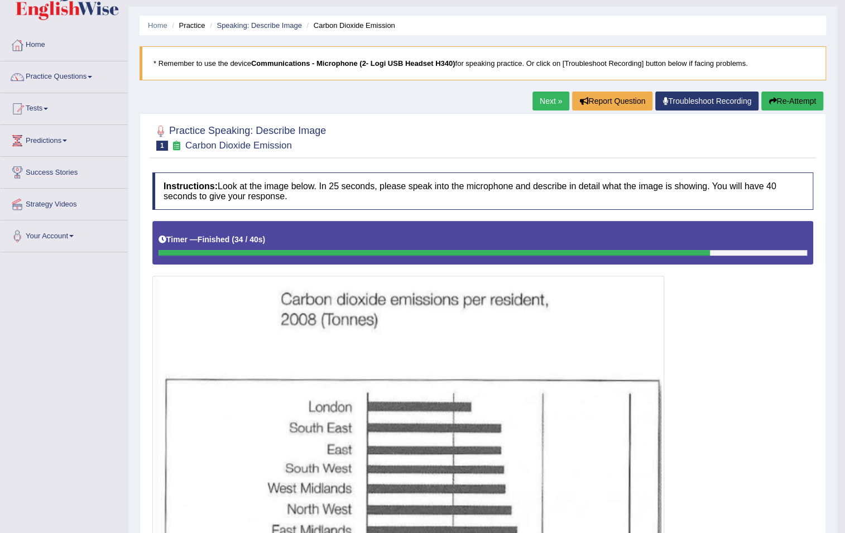
scroll to position [0, 0]
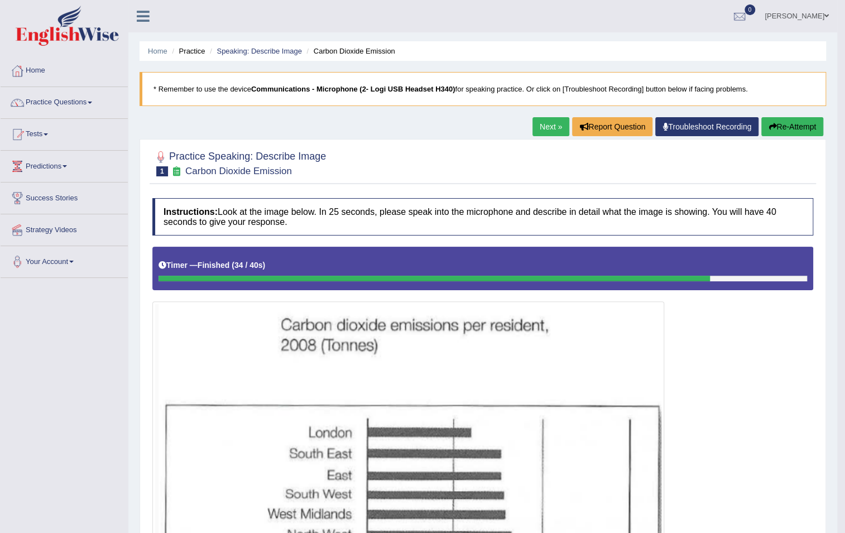
click at [550, 119] on link "Next »" at bounding box center [550, 126] width 37 height 19
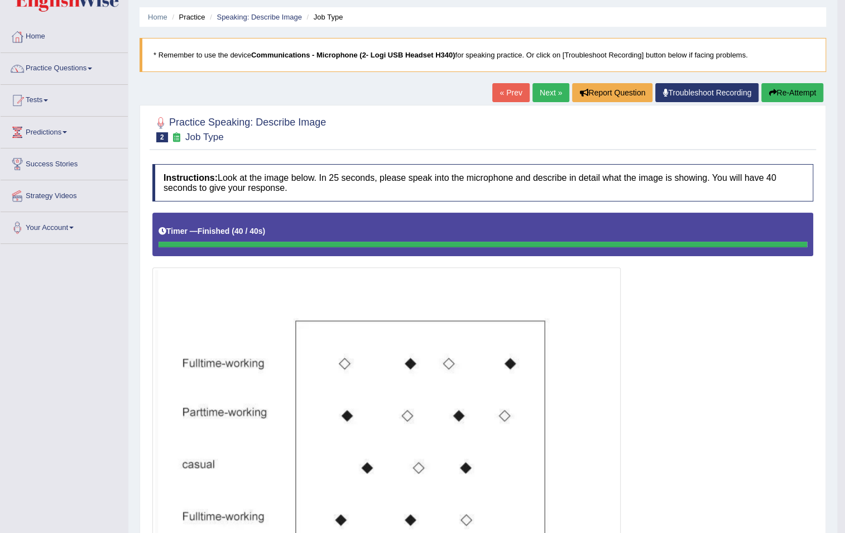
scroll to position [30, 0]
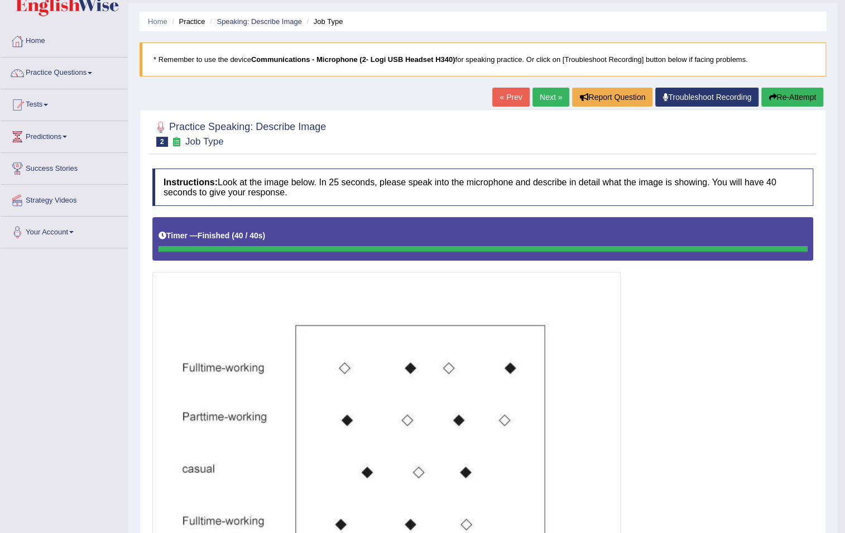
click at [551, 91] on link "Next »" at bounding box center [550, 97] width 37 height 19
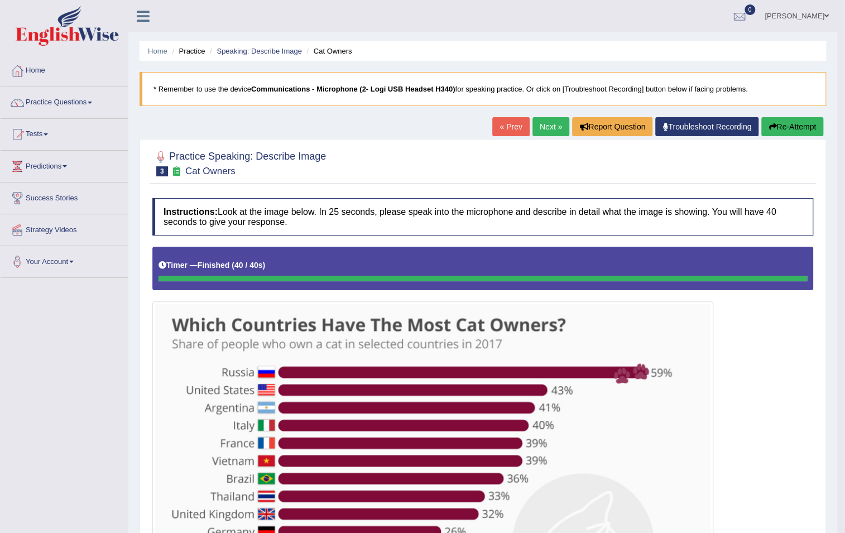
click at [548, 124] on link "Next »" at bounding box center [550, 126] width 37 height 19
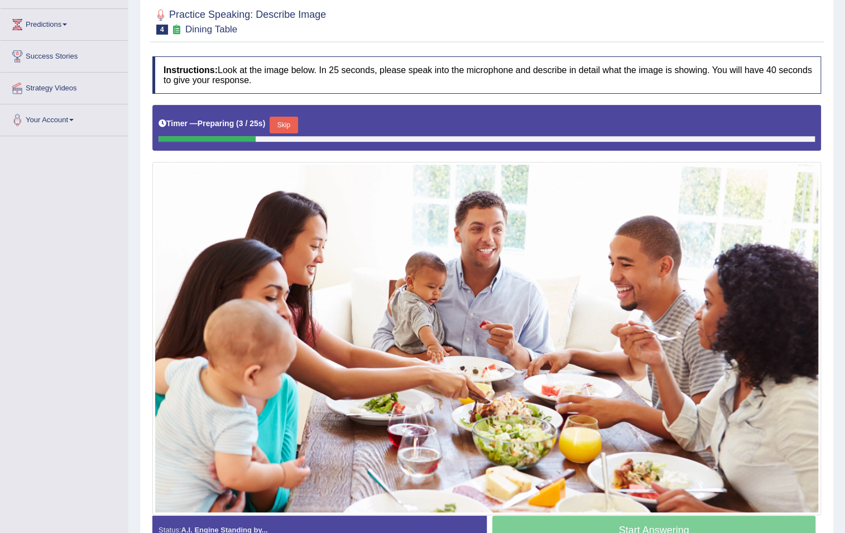
scroll to position [203, 0]
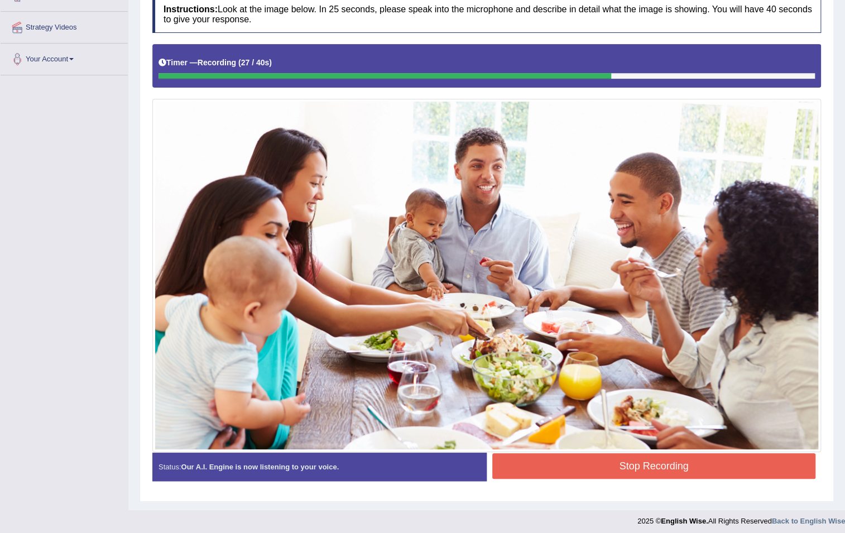
click at [660, 461] on button "Stop Recording" at bounding box center [653, 466] width 323 height 26
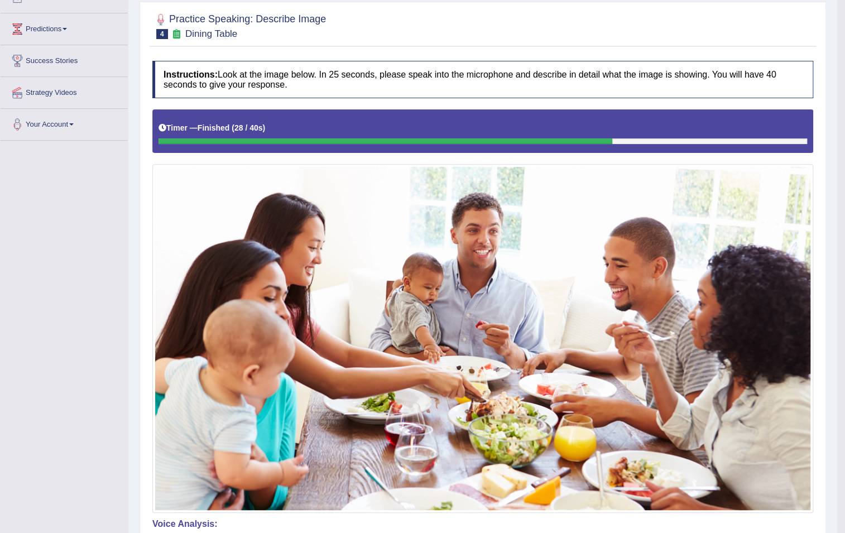
scroll to position [50, 0]
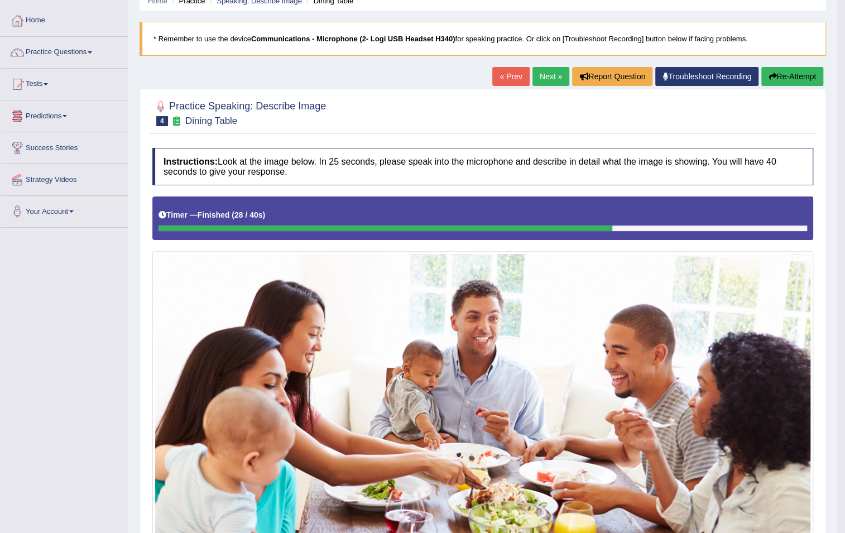
click at [60, 54] on link "Practice Questions" at bounding box center [64, 51] width 127 height 28
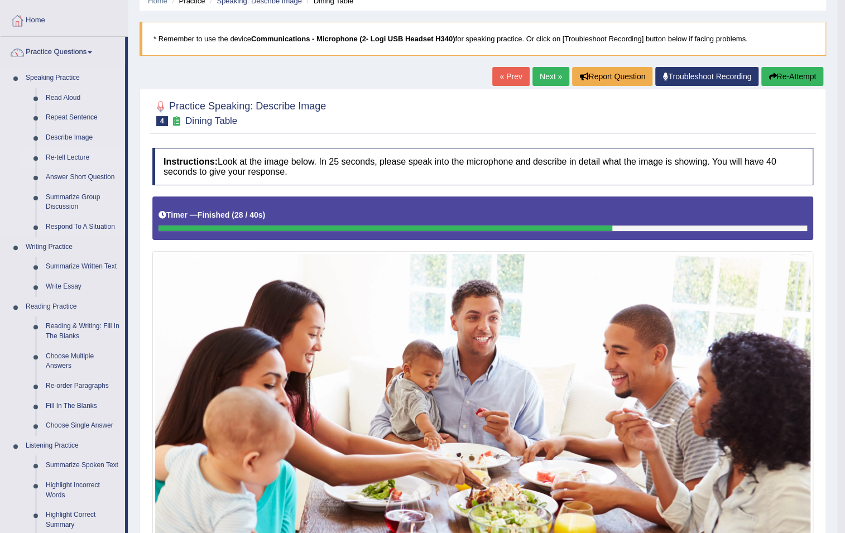
click at [68, 156] on link "Re-tell Lecture" at bounding box center [83, 158] width 84 height 20
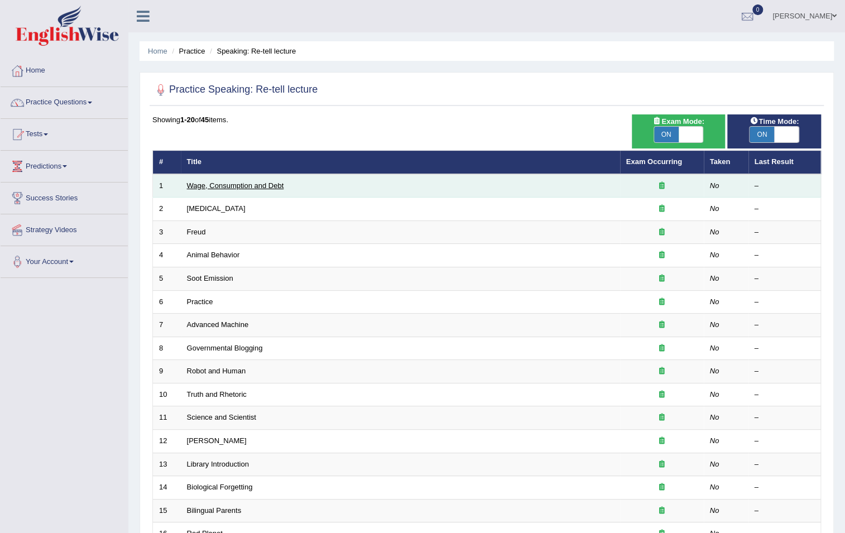
click at [230, 184] on link "Wage, Consumption and Debt" at bounding box center [235, 185] width 97 height 8
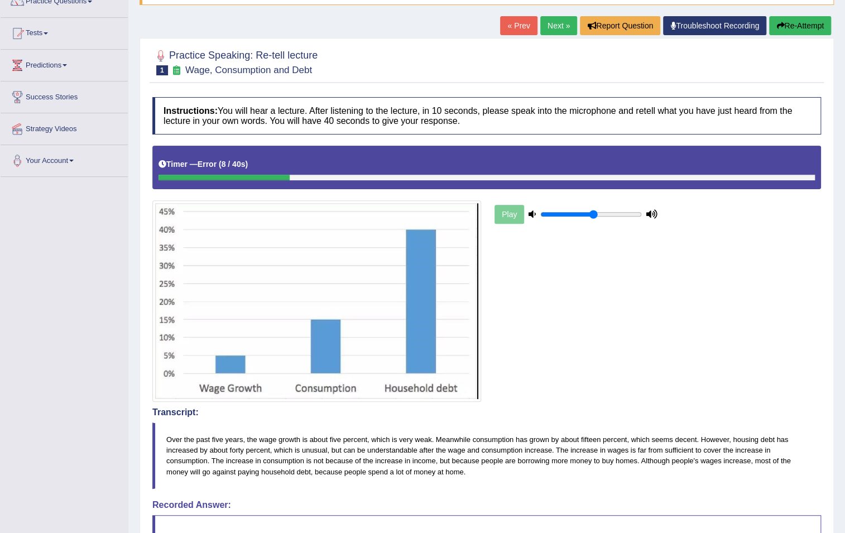
scroll to position [67, 0]
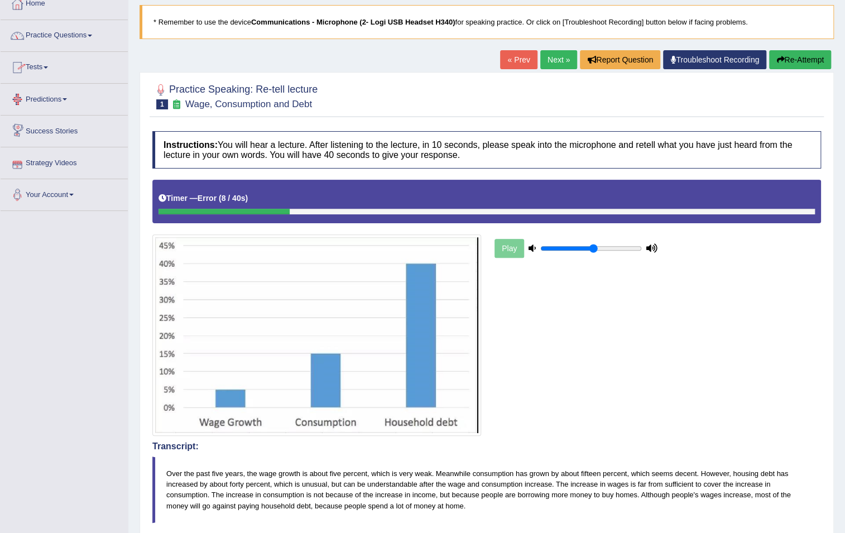
click at [76, 32] on link "Practice Questions" at bounding box center [64, 34] width 127 height 28
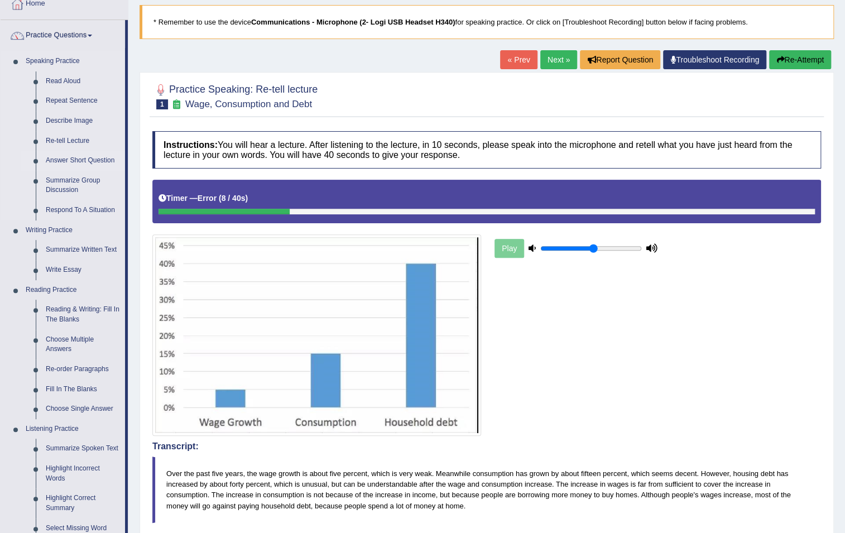
click at [89, 160] on link "Answer Short Question" at bounding box center [83, 161] width 84 height 20
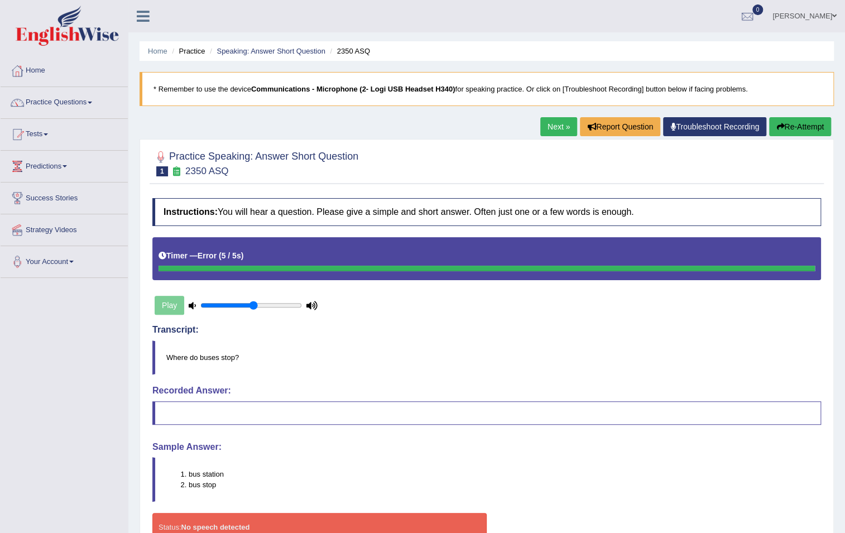
click at [545, 121] on link "Next »" at bounding box center [558, 126] width 37 height 19
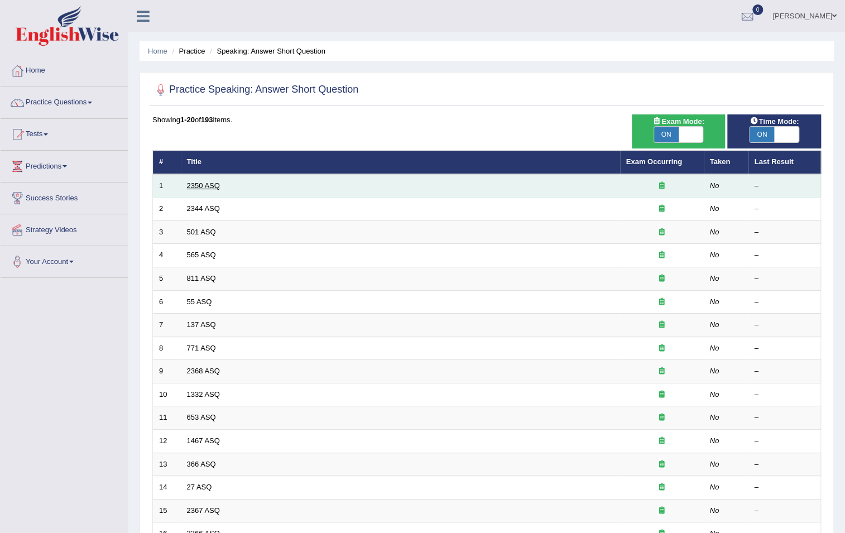
click at [196, 183] on link "2350 ASQ" at bounding box center [203, 185] width 33 height 8
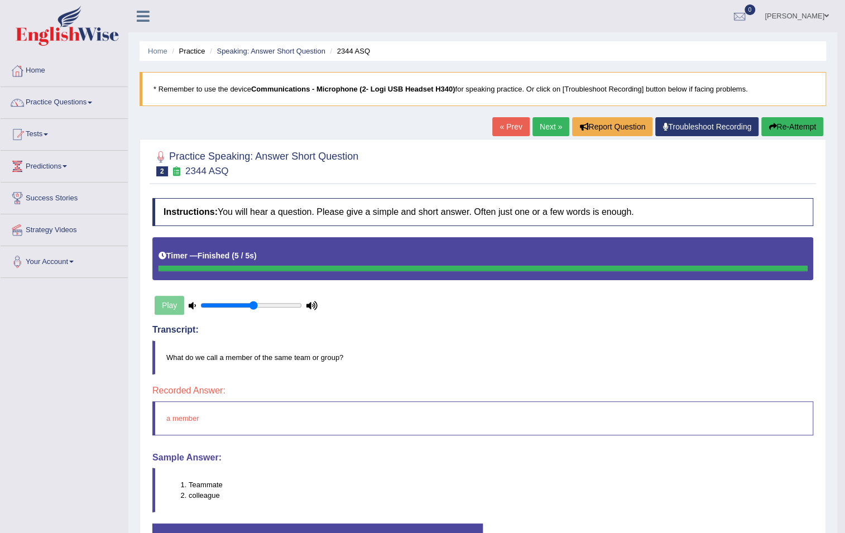
click at [541, 123] on link "Next »" at bounding box center [550, 126] width 37 height 19
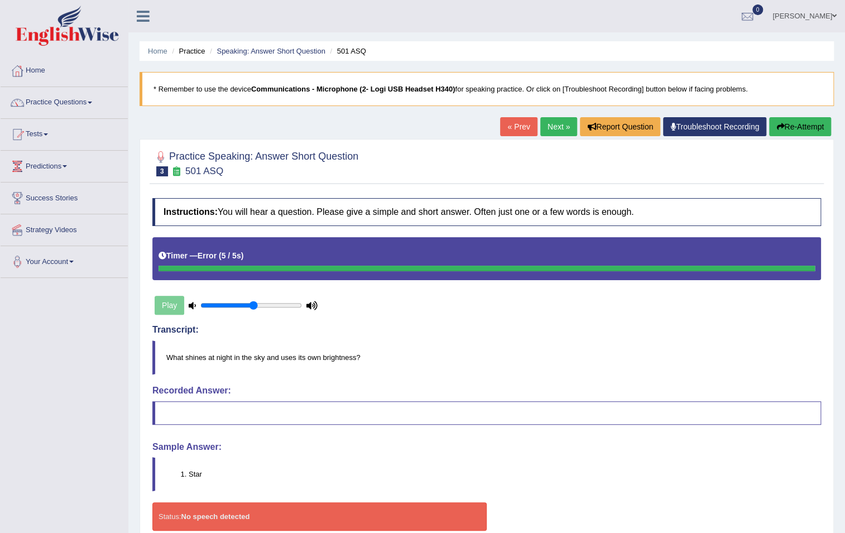
click at [567, 127] on link "Next »" at bounding box center [558, 126] width 37 height 19
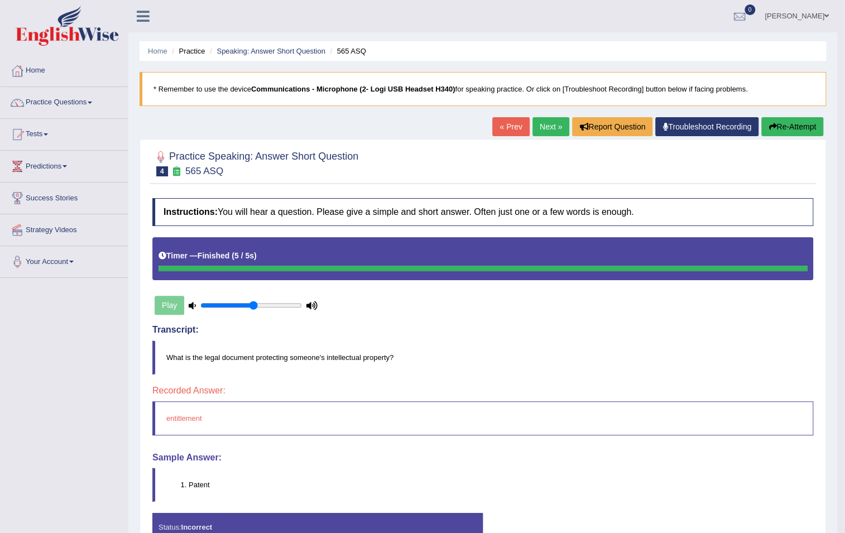
click at [547, 129] on link "Next »" at bounding box center [550, 126] width 37 height 19
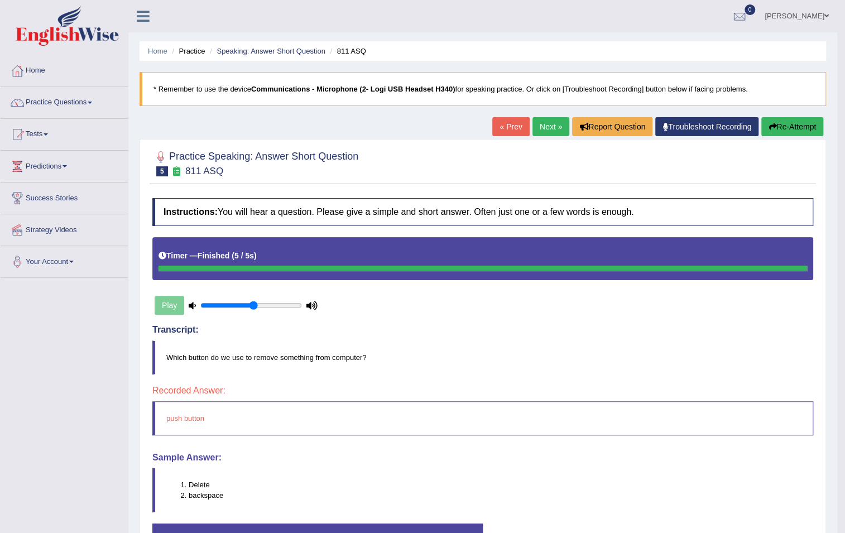
click at [546, 125] on link "Next »" at bounding box center [550, 126] width 37 height 19
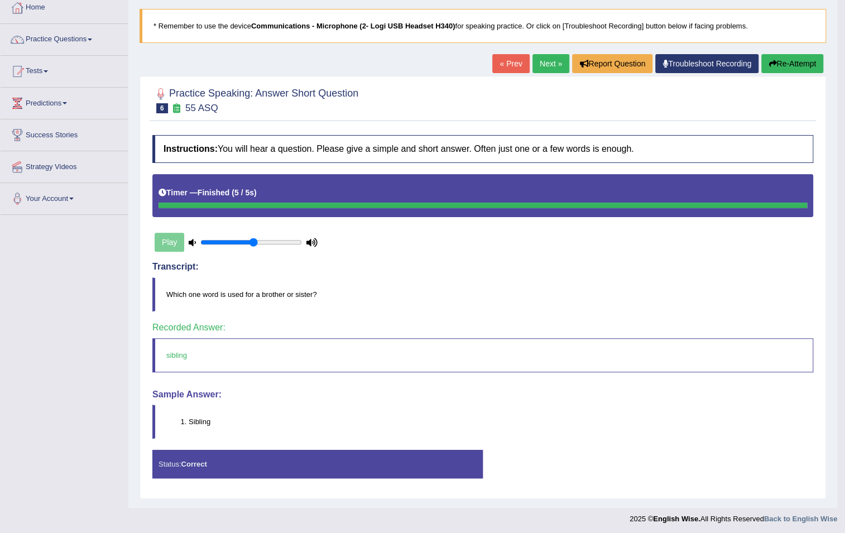
scroll to position [65, 0]
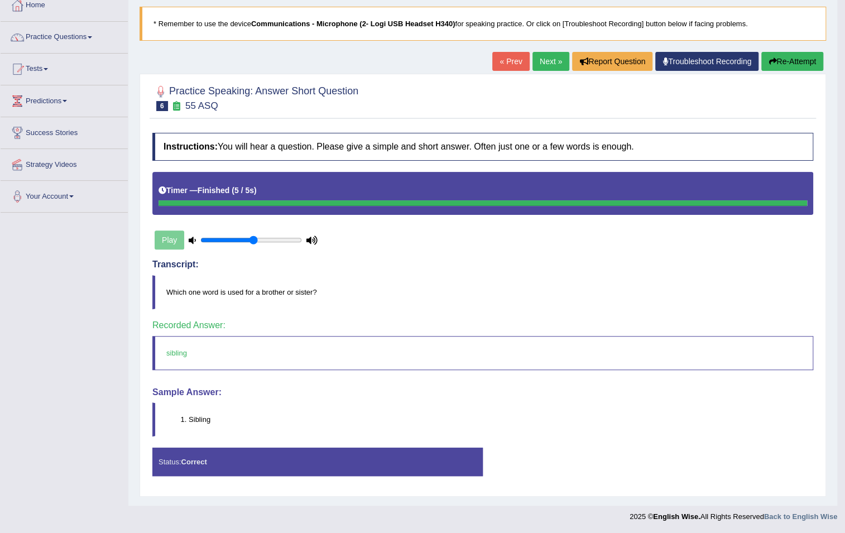
click at [547, 60] on link "Next »" at bounding box center [550, 61] width 37 height 19
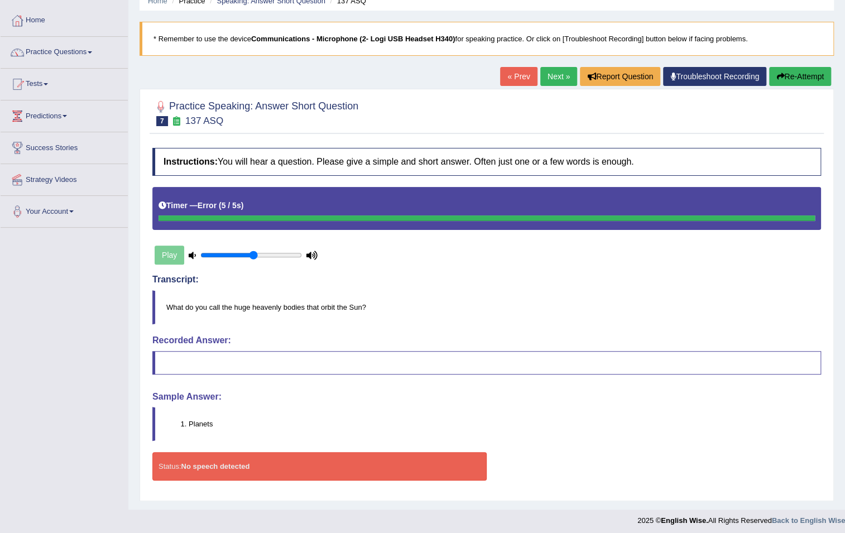
scroll to position [50, 0]
click at [559, 75] on link "Next »" at bounding box center [558, 76] width 37 height 19
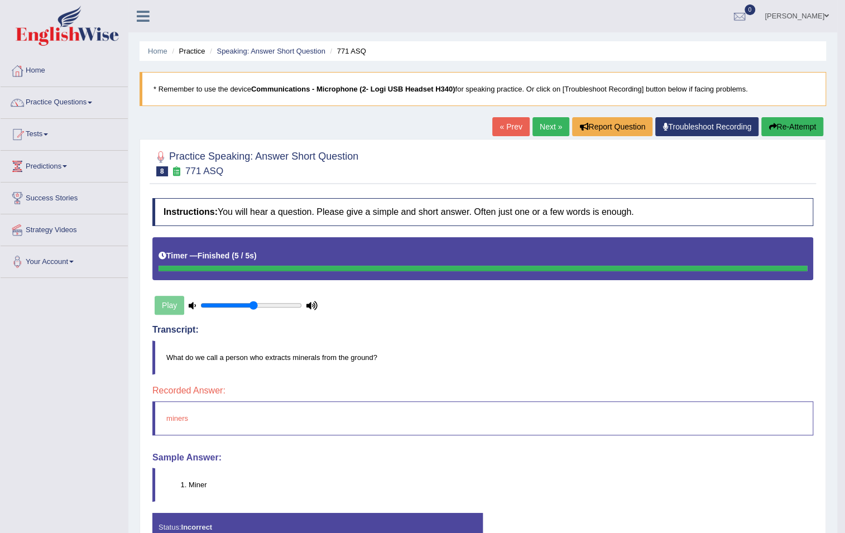
click at [544, 124] on link "Next »" at bounding box center [550, 126] width 37 height 19
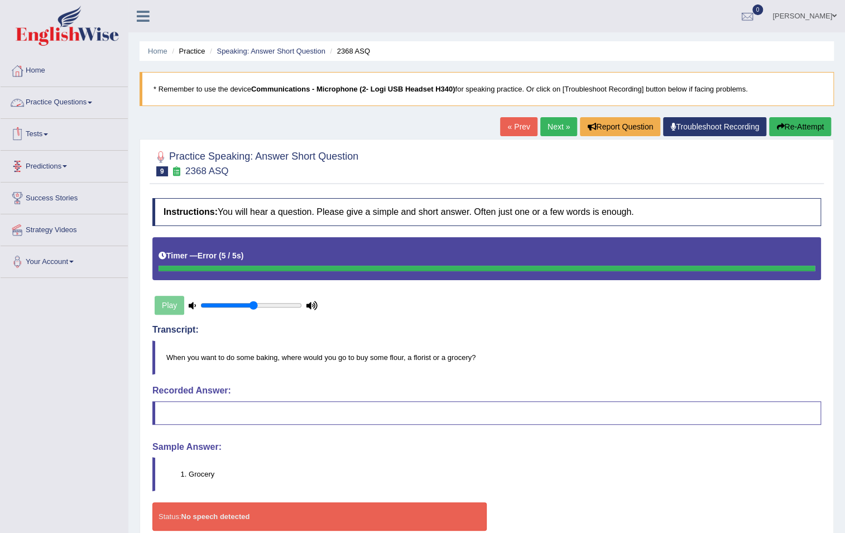
click at [74, 103] on link "Practice Questions" at bounding box center [64, 101] width 127 height 28
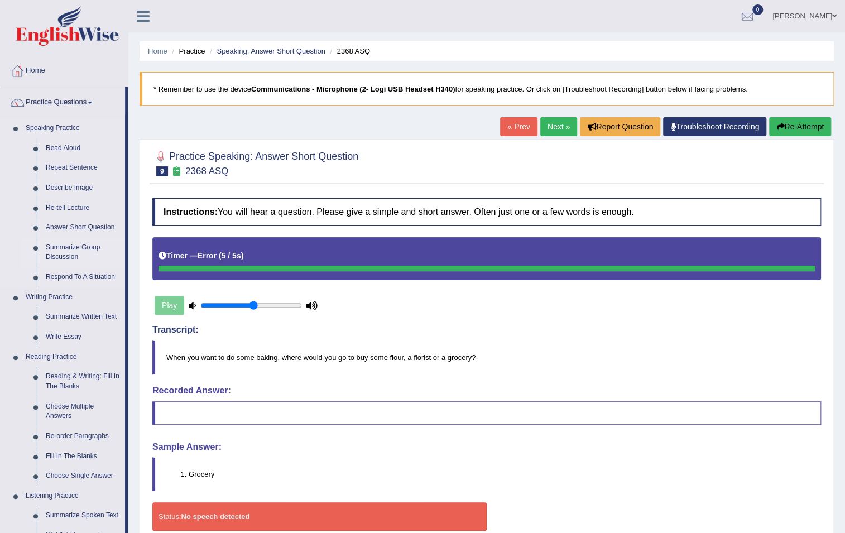
click at [60, 254] on link "Summarize Group Discussion" at bounding box center [83, 253] width 84 height 30
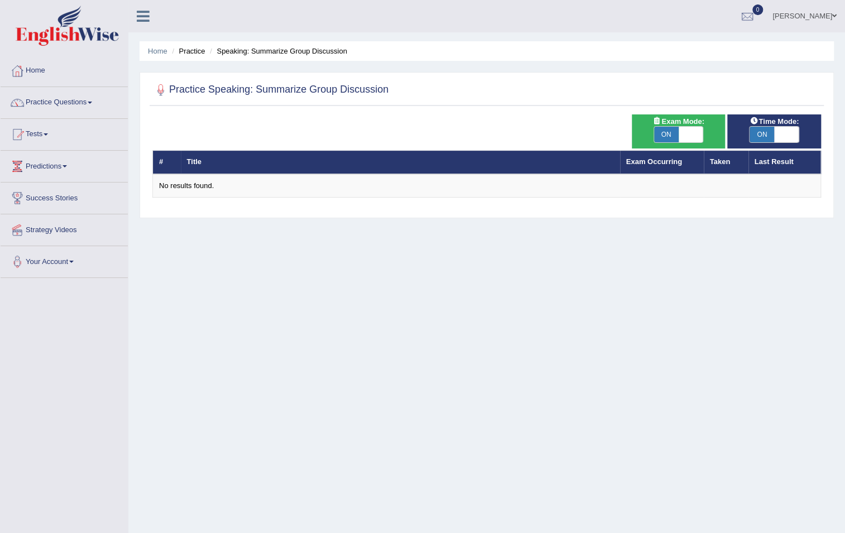
click at [672, 137] on span "ON" at bounding box center [666, 135] width 25 height 16
checkbox input "false"
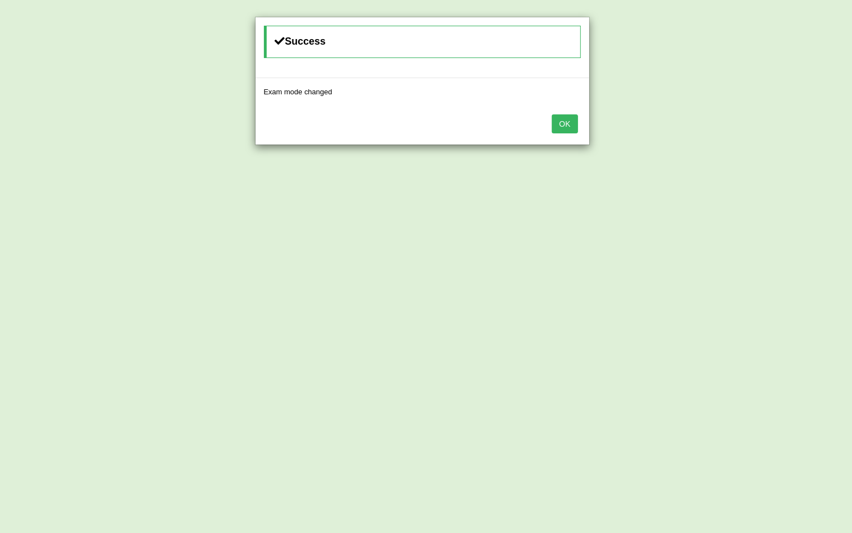
click at [569, 124] on button "OK" at bounding box center [565, 123] width 26 height 19
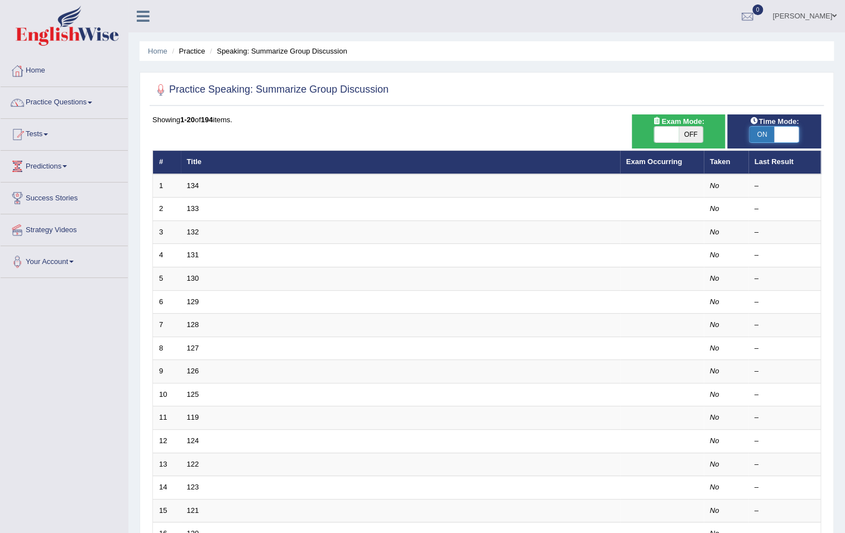
click at [793, 132] on span at bounding box center [786, 135] width 25 height 16
checkbox input "false"
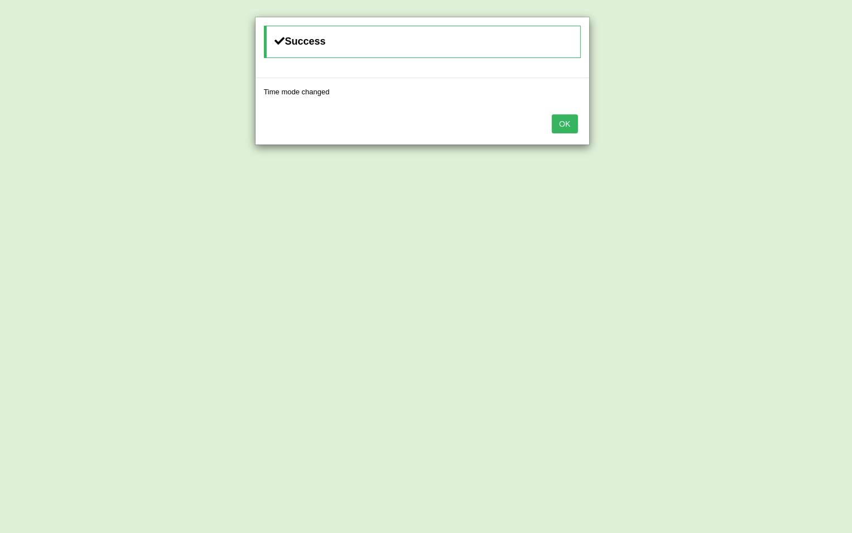
click at [773, 134] on div "Success Time mode changed OK" at bounding box center [426, 266] width 852 height 533
click at [567, 127] on button "OK" at bounding box center [565, 123] width 26 height 19
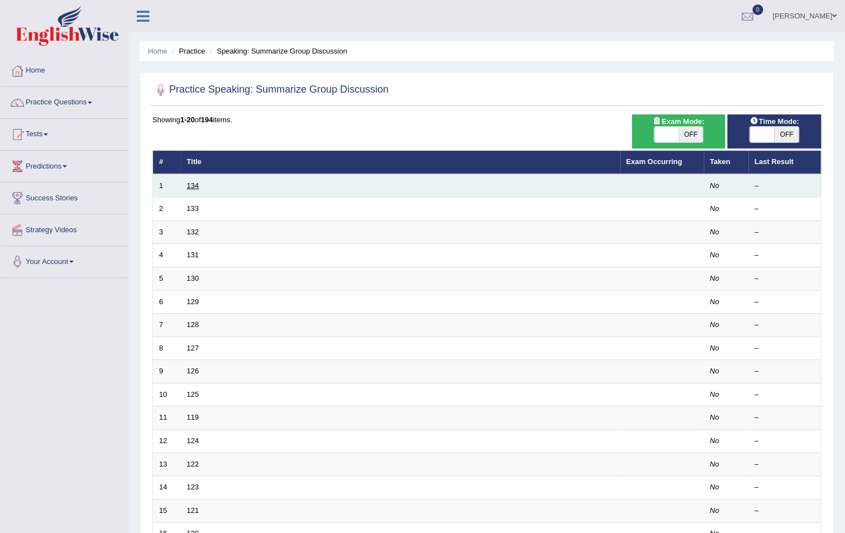
click at [195, 184] on link "134" at bounding box center [193, 185] width 12 height 8
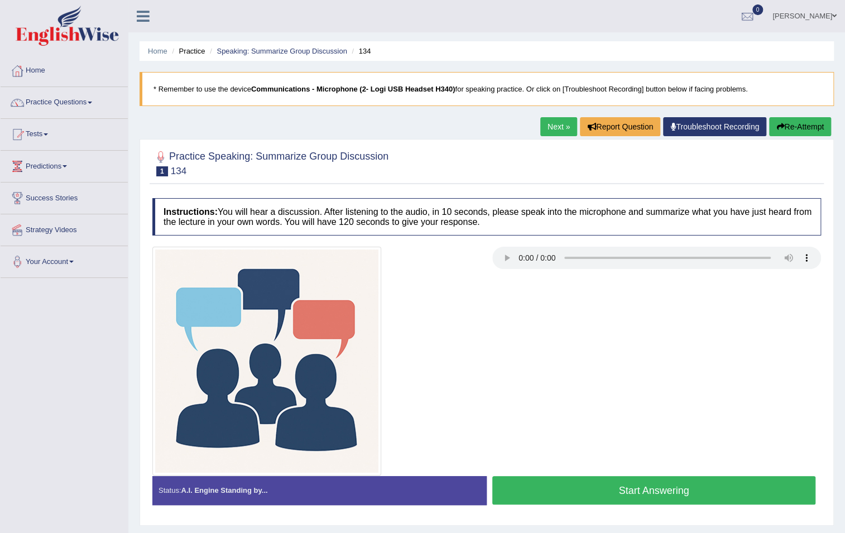
click at [649, 480] on button "Start Answering" at bounding box center [653, 490] width 323 height 28
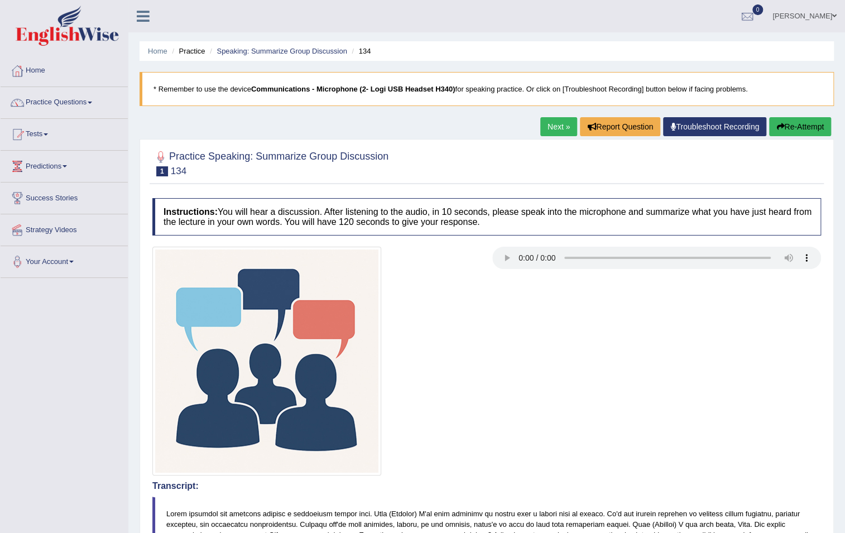
click at [559, 127] on link "Next »" at bounding box center [558, 126] width 37 height 19
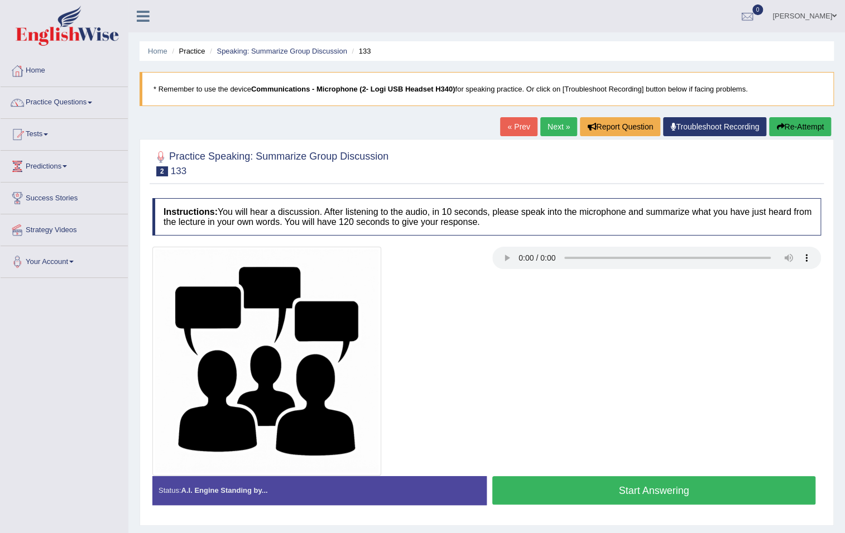
click at [509, 130] on link "« Prev" at bounding box center [518, 126] width 37 height 19
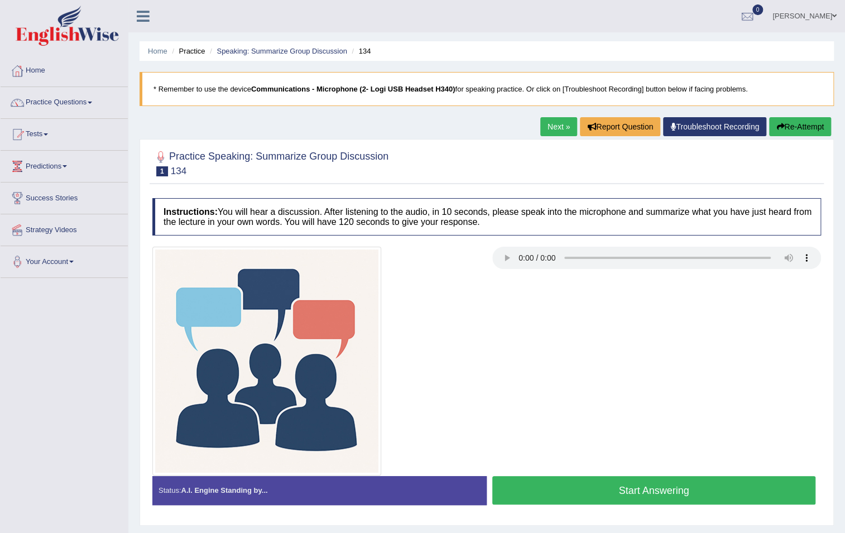
click at [829, 15] on link "Suanie Forbes" at bounding box center [804, 14] width 81 height 29
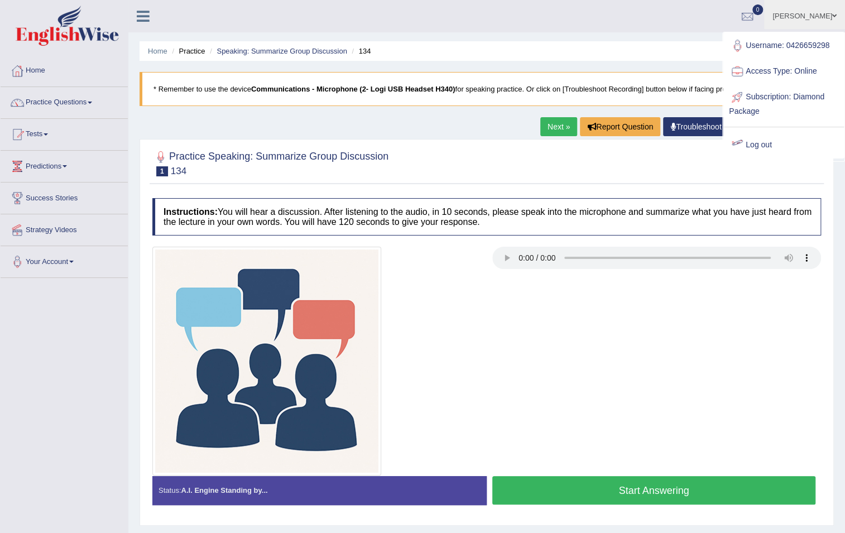
click at [754, 142] on link "Log out" at bounding box center [783, 145] width 121 height 26
